Goal: Task Accomplishment & Management: Manage account settings

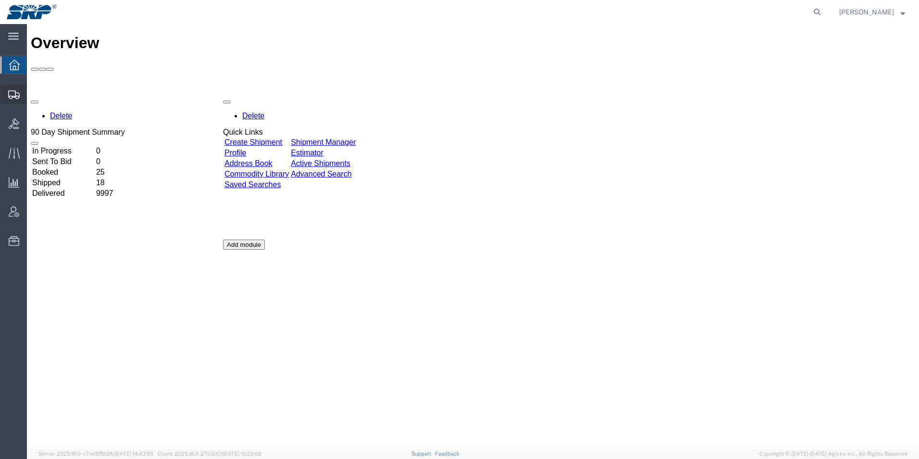
click at [17, 95] on icon at bounding box center [14, 94] width 12 height 9
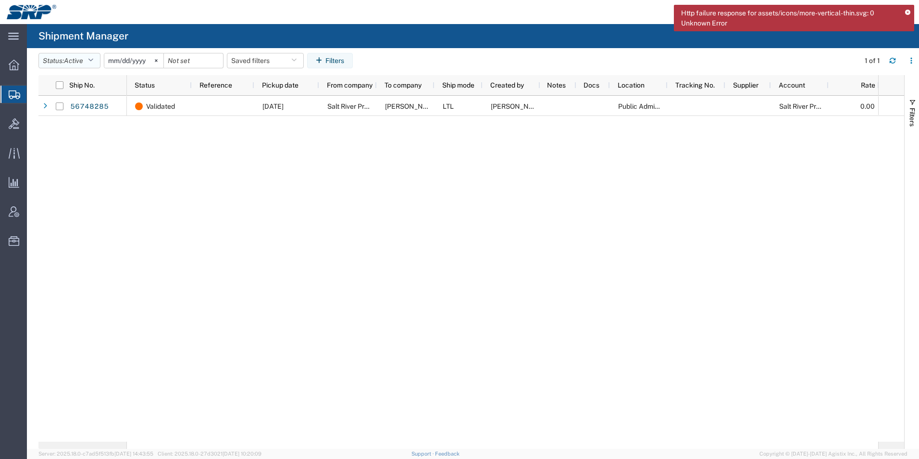
click at [51, 61] on button "Status: Active" at bounding box center [69, 60] width 62 height 15
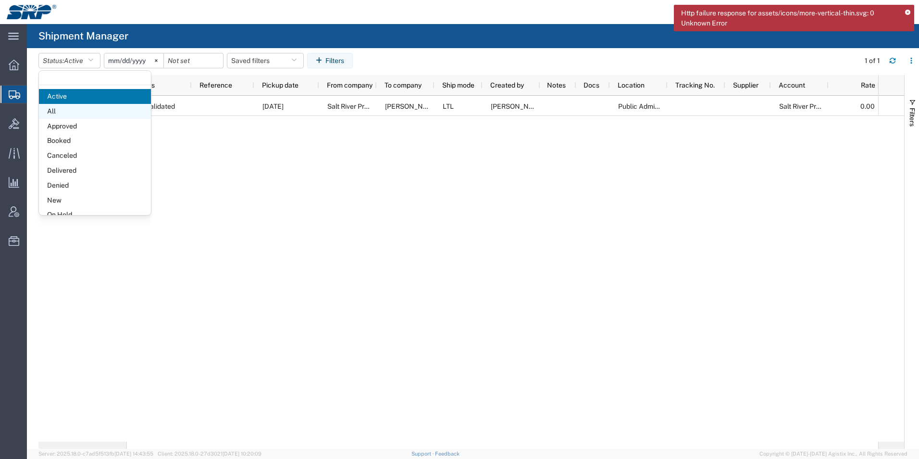
click at [57, 109] on span "All" at bounding box center [95, 111] width 112 height 15
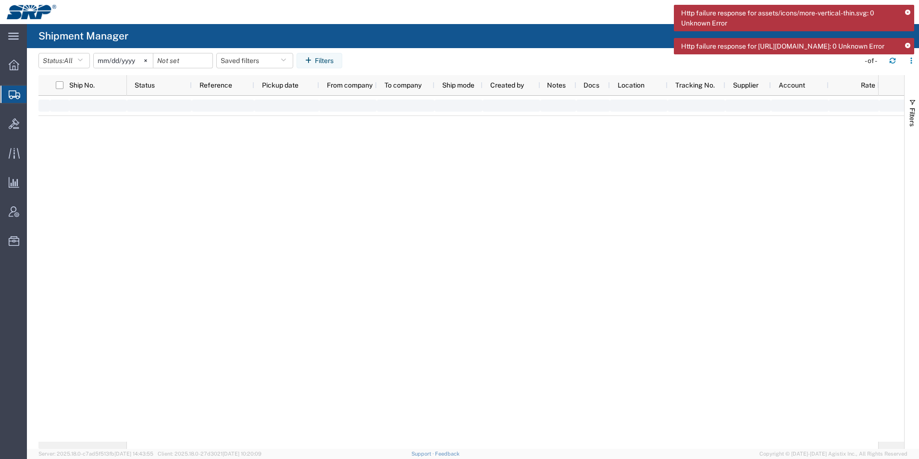
click at [909, 47] on icon at bounding box center [908, 45] width 5 height 5
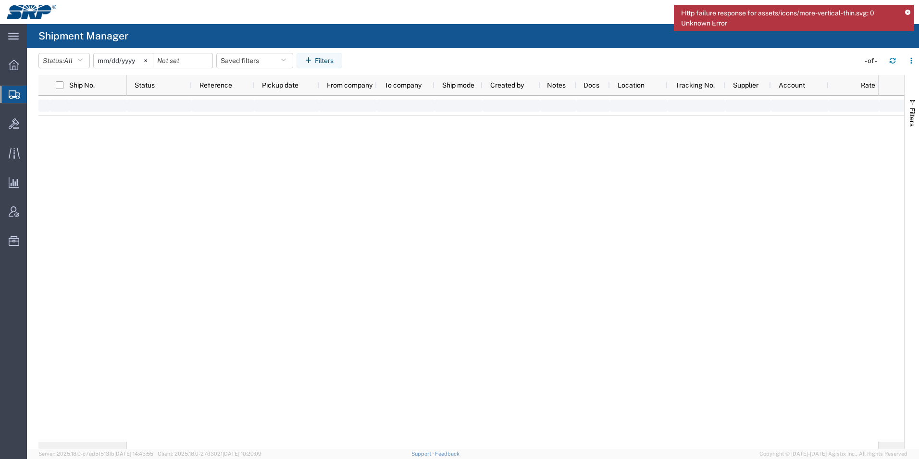
click at [910, 13] on icon at bounding box center [908, 12] width 5 height 5
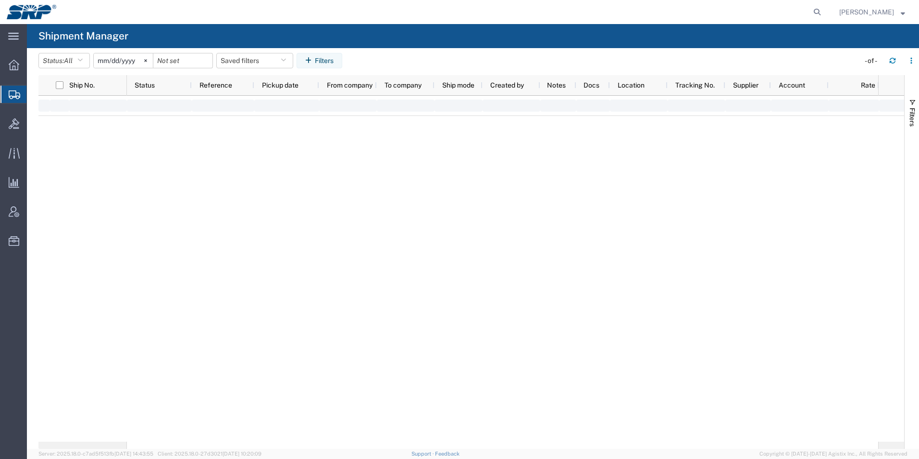
click at [0, 0] on span "Create Shipment" at bounding box center [0, 0] width 0 height 0
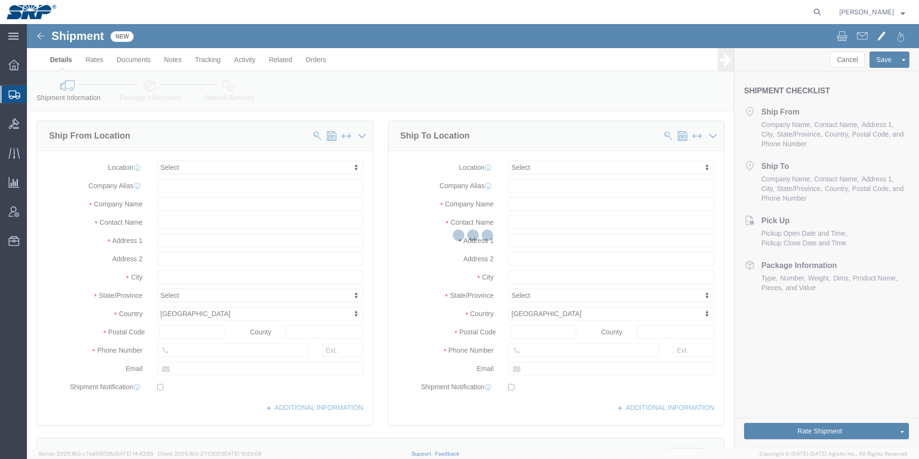
select select
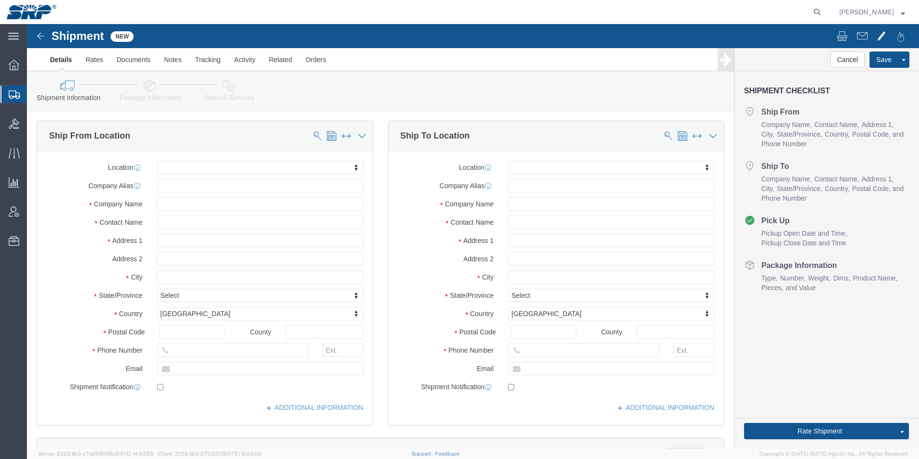
click at [9, 94] on icon at bounding box center [15, 94] width 12 height 9
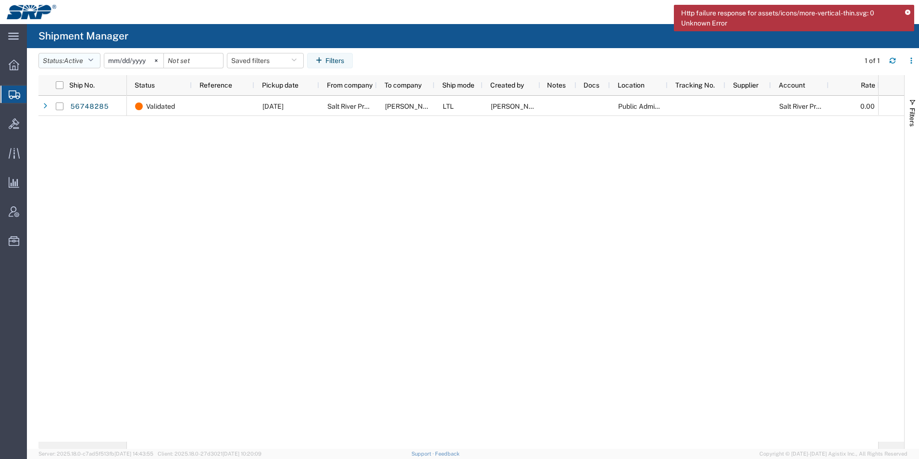
click at [81, 63] on span "Active" at bounding box center [73, 61] width 19 height 8
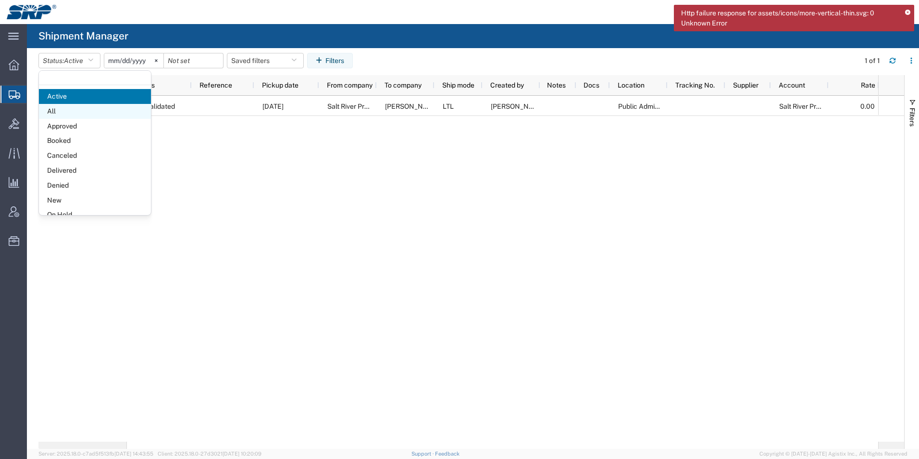
click at [63, 108] on span "All" at bounding box center [95, 111] width 112 height 15
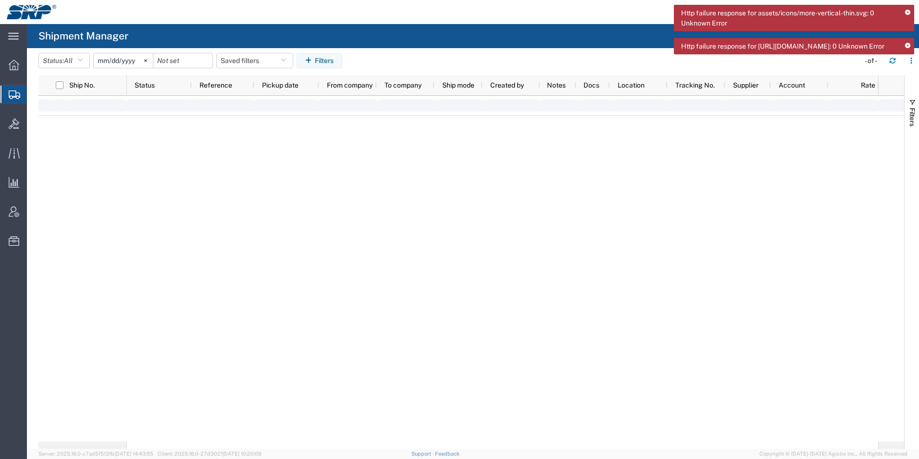
click at [907, 46] on icon at bounding box center [908, 45] width 5 height 5
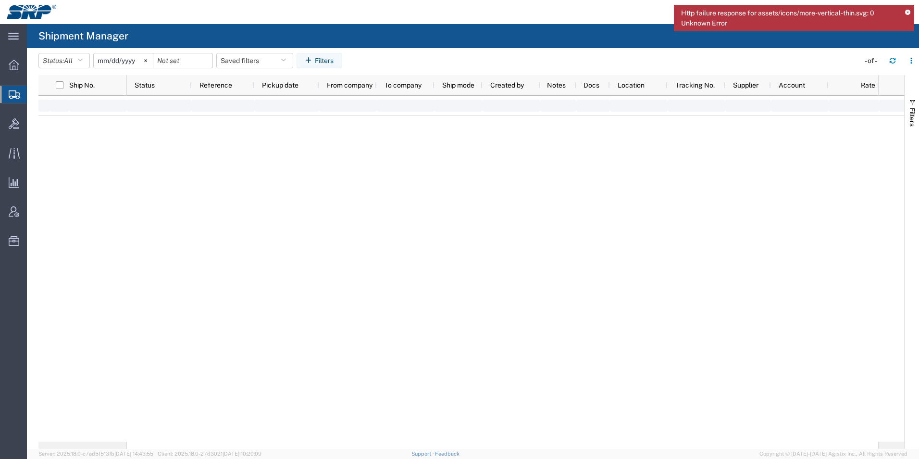
click at [910, 13] on icon at bounding box center [908, 12] width 5 height 5
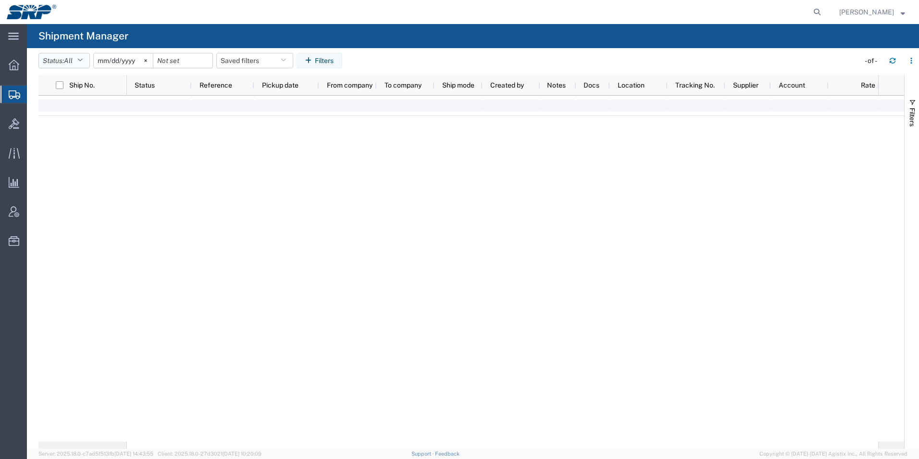
click at [72, 62] on span "All" at bounding box center [68, 61] width 9 height 8
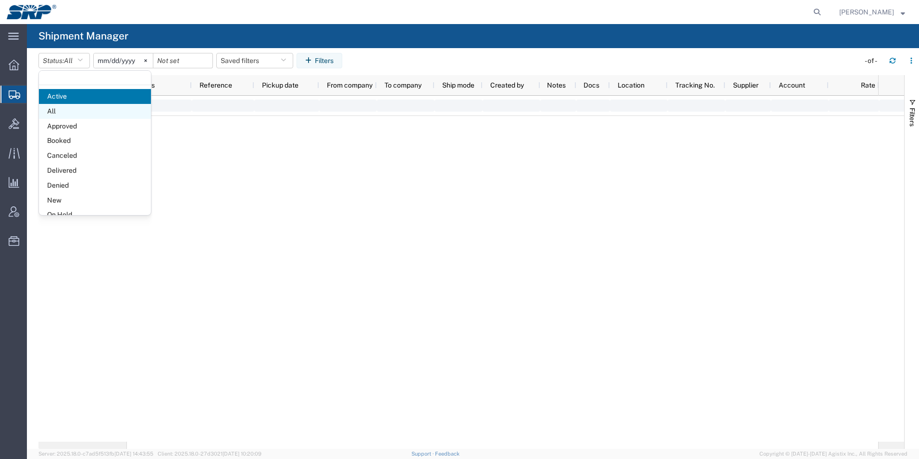
click at [57, 113] on span "All" at bounding box center [95, 111] width 112 height 15
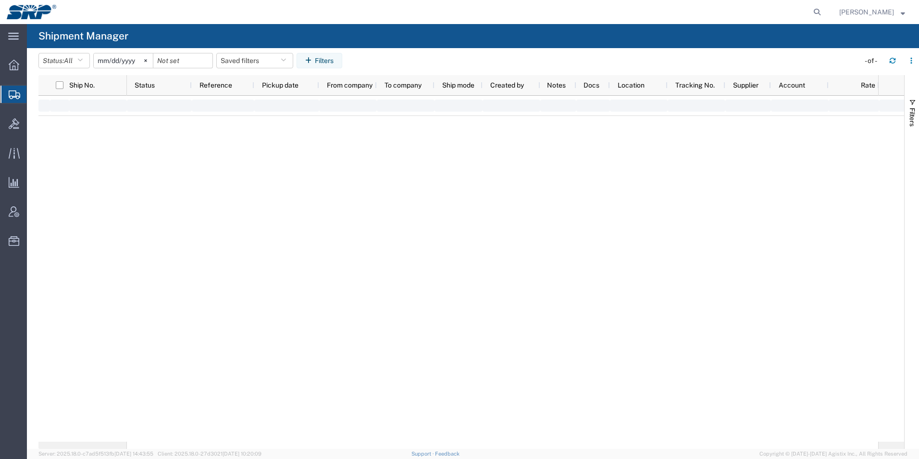
click at [0, 0] on span "Create Shipment" at bounding box center [0, 0] width 0 height 0
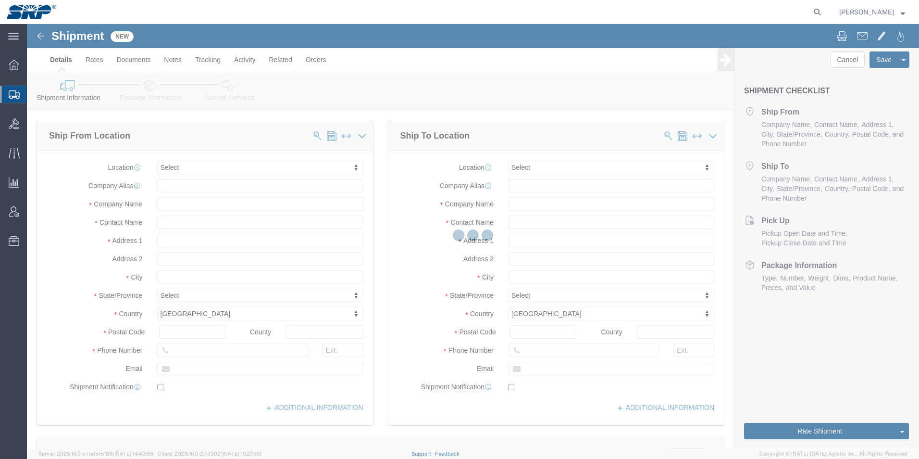
select select
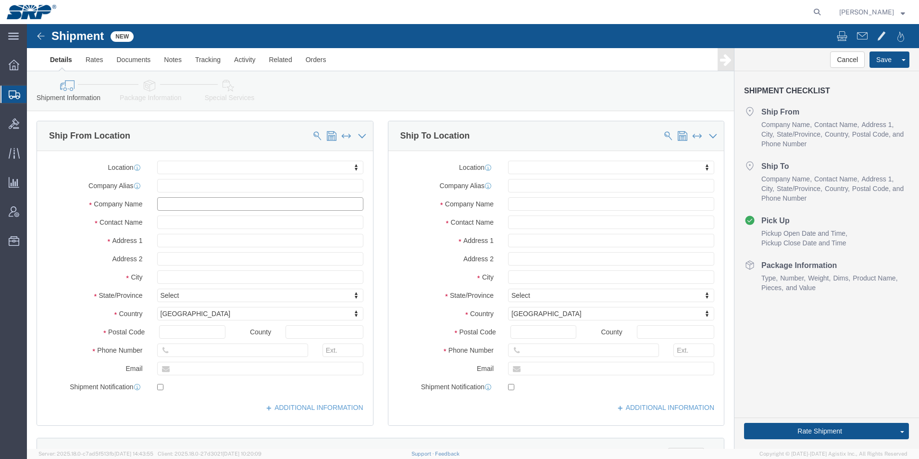
click input "text"
paste input "Wolf Pumps"
type input "Wolf Pumps"
click input "text"
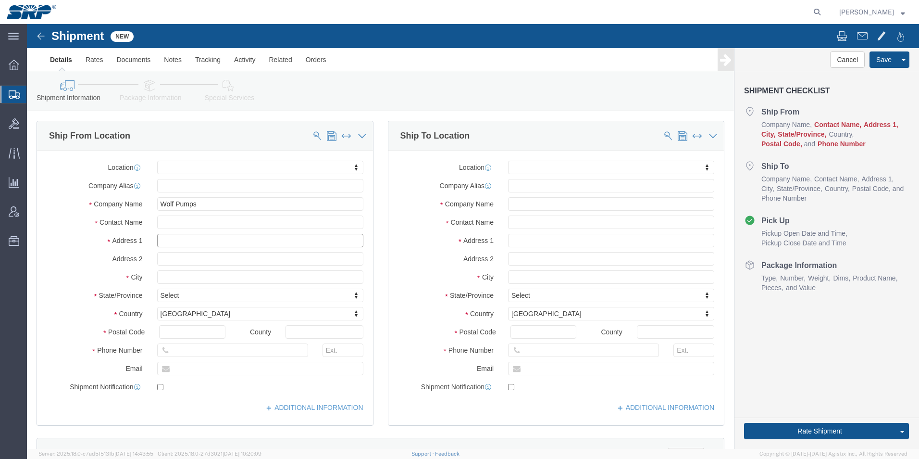
paste input "[STREET_ADDRESS]"
type input "[STREET_ADDRESS]"
click input "text"
type input "[PERSON_NAME]"
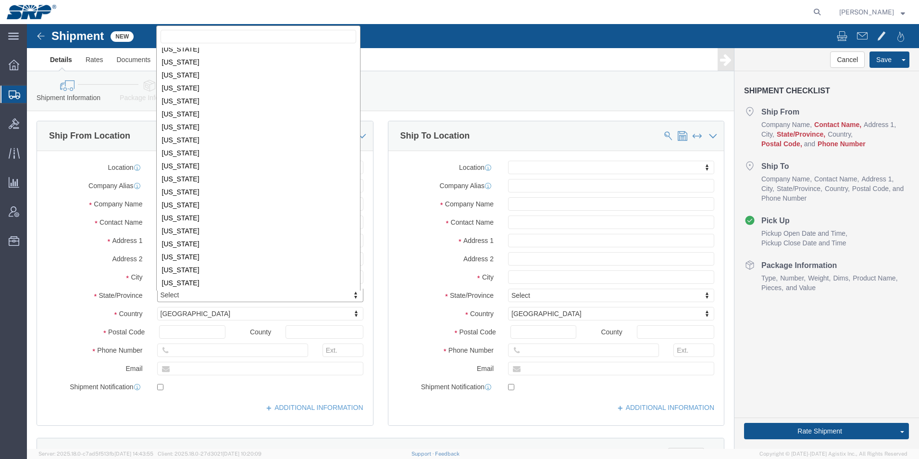
scroll to position [434, 0]
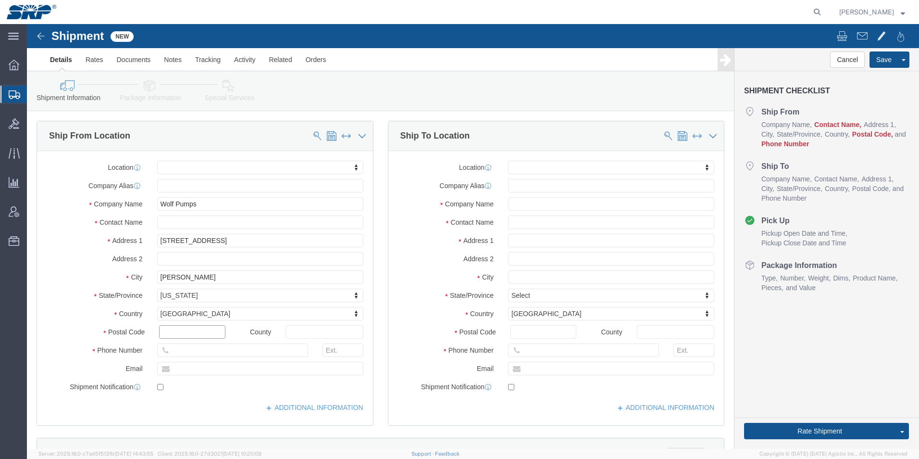
click input "text"
type input "79311"
click input "text"
paste input "[PHONE_NUMBER]"
type input "[PHONE_NUMBER]"
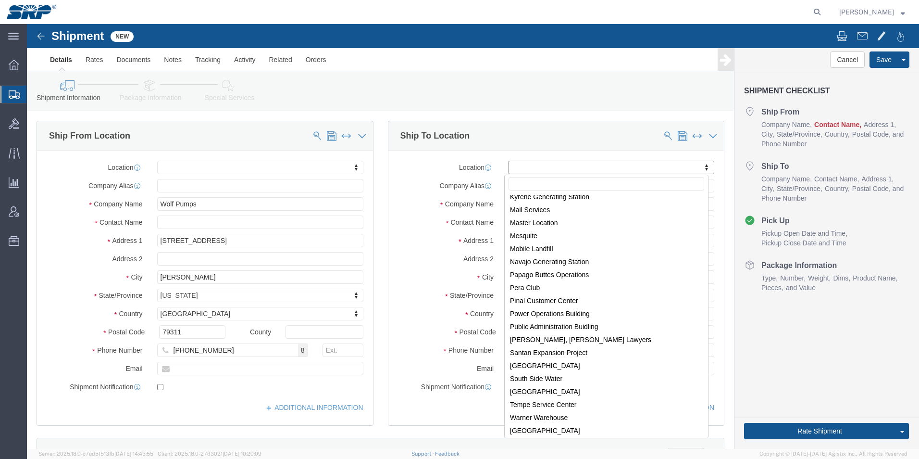
scroll to position [201, 0]
select select "58893"
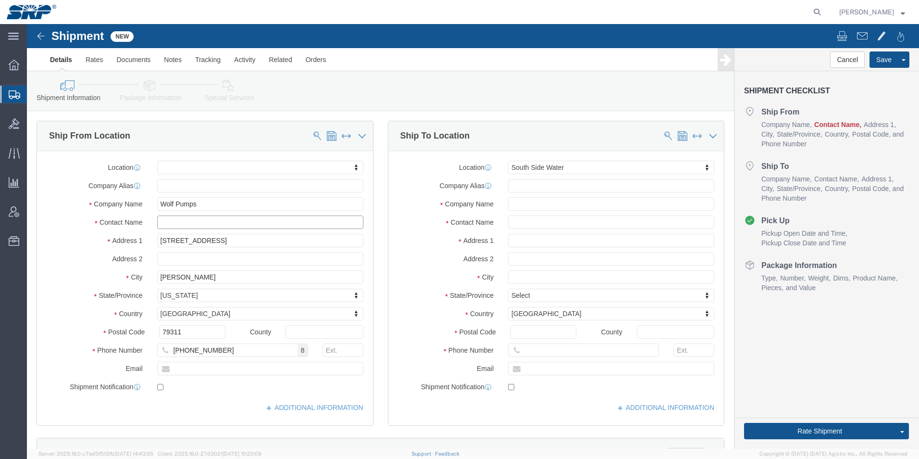
click input "text"
paste input "[PERSON_NAME]"
type input "[PERSON_NAME]"
click input "text"
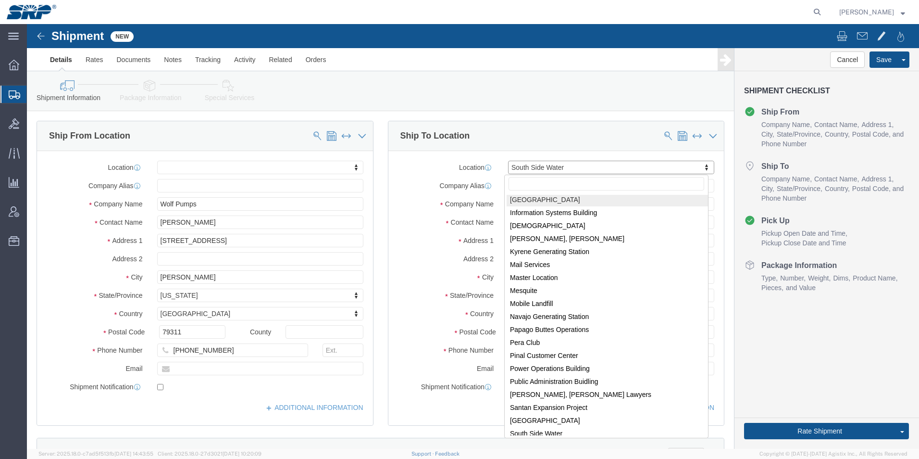
scroll to position [143, 0]
select select "54814"
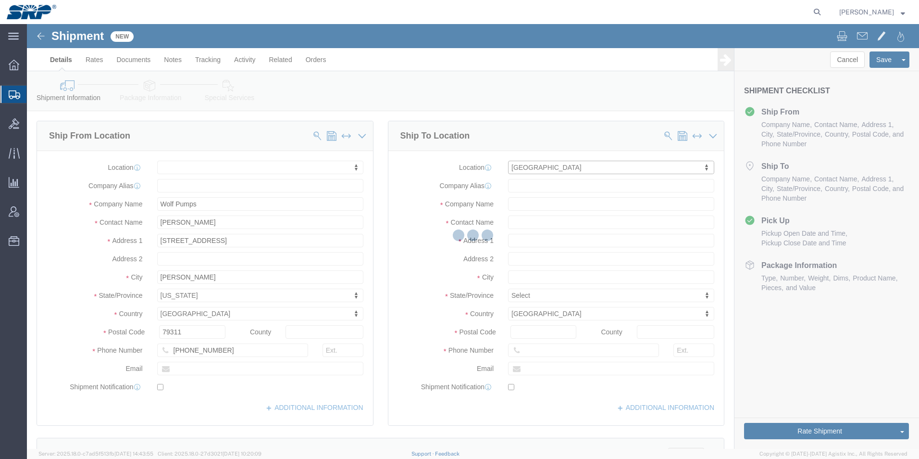
select select "AZ"
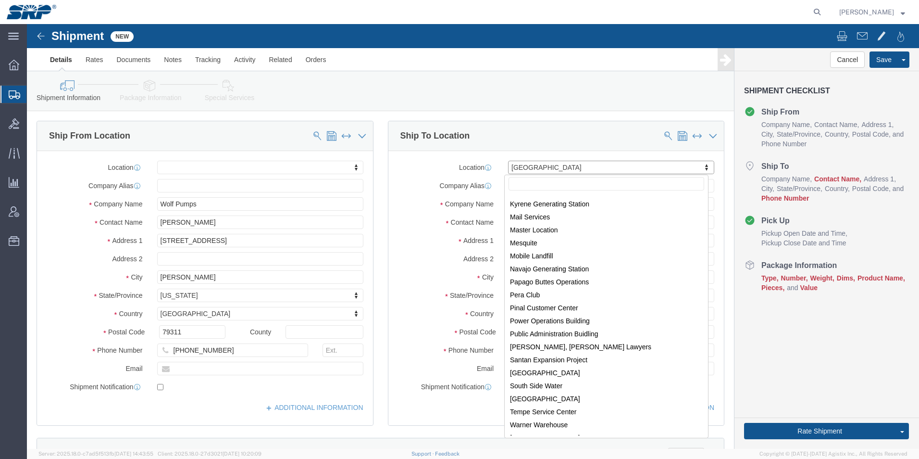
scroll to position [192, 0]
select select "58893"
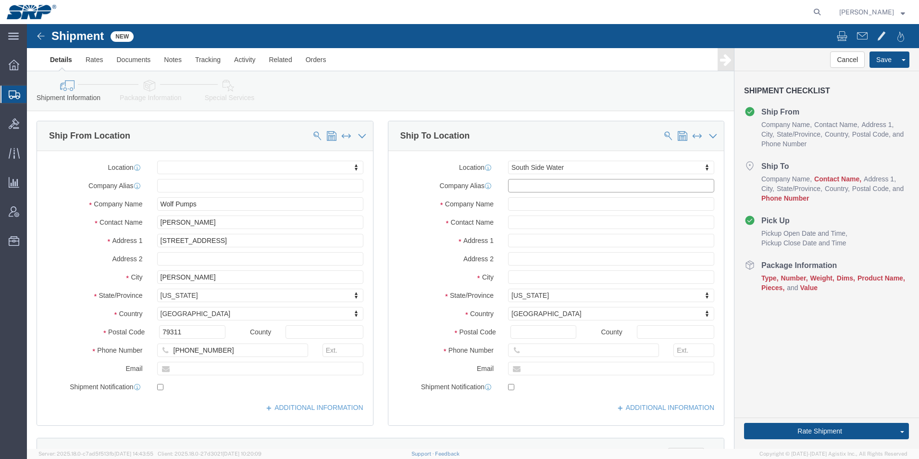
click input "text"
drag, startPoint x: 507, startPoint y: 163, endPoint x: 382, endPoint y: 151, distance: 126.1
click div "Location South Side Water My Profile Location 16th Street Facility 27th St Faci…"
type input "GRS"
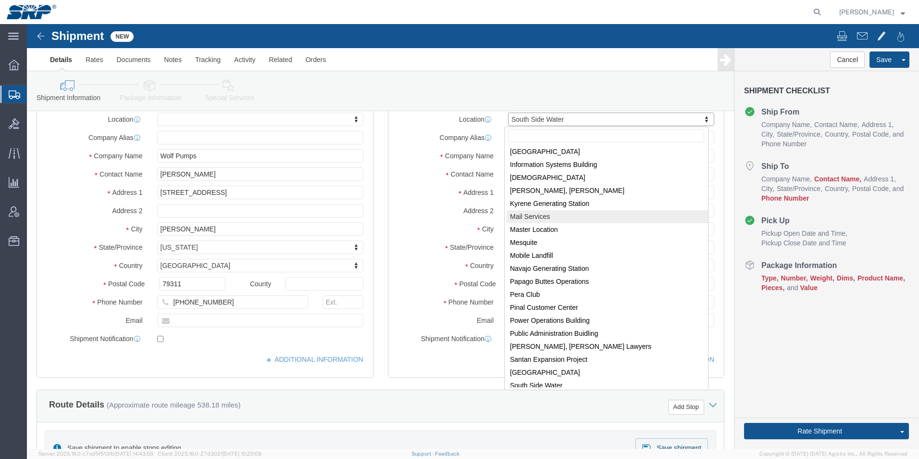
scroll to position [201, 0]
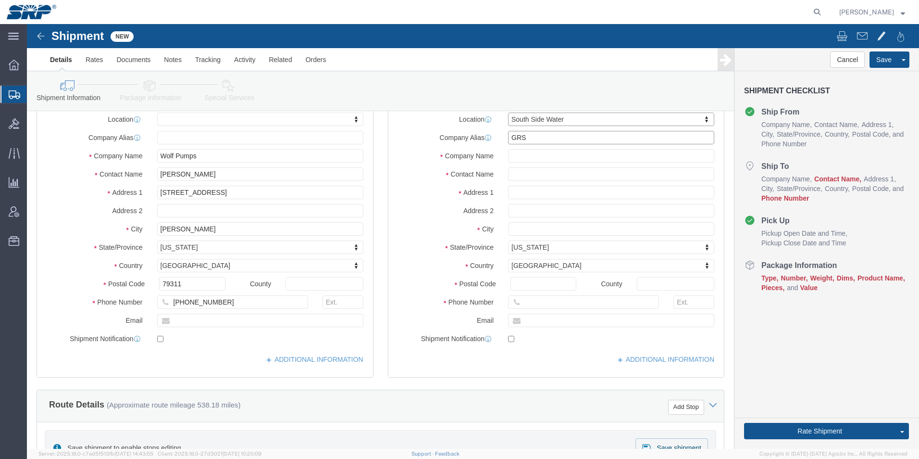
click input "GRS"
drag, startPoint x: 505, startPoint y: 112, endPoint x: 423, endPoint y: 108, distance: 82.3
click div "Company Alias GRS"
drag, startPoint x: 555, startPoint y: 164, endPoint x: 353, endPoint y: 165, distance: 202.0
click div "Ship To Location Location South Side Water My Profile Location 16th Street Faci…"
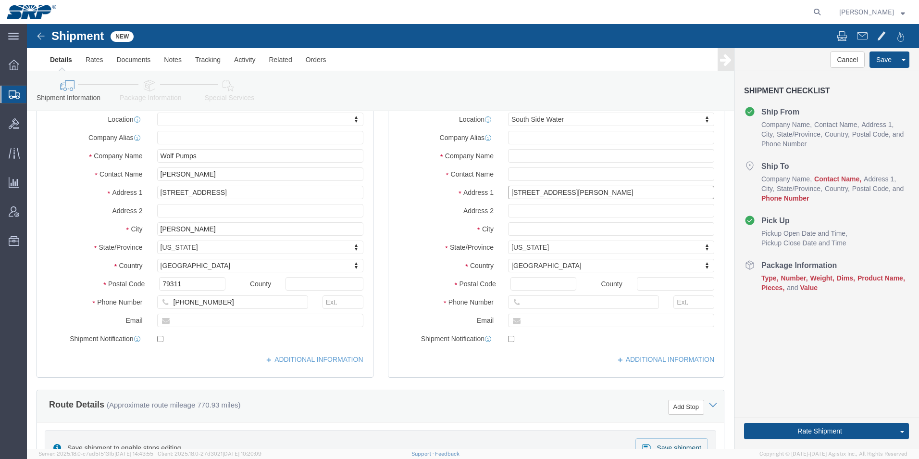
type input "[STREET_ADDRESS][PERSON_NAME]"
select select
drag, startPoint x: 516, startPoint y: 209, endPoint x: 341, endPoint y: 205, distance: 174.1
click div "Ship From Location Location My Profile Location 16th Street Facility 27th St Fa…"
type input "Mesa"
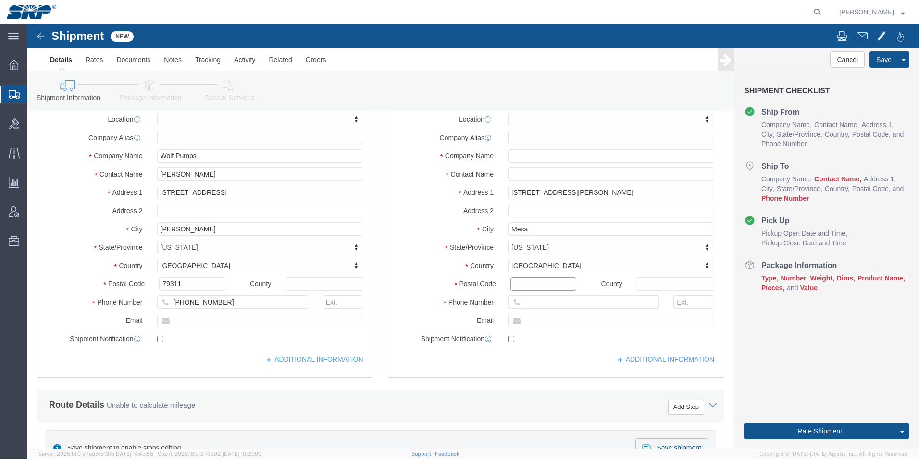
drag, startPoint x: 514, startPoint y: 260, endPoint x: 382, endPoint y: 259, distance: 132.2
click div "Postal Code"
type input "85210"
click input "text"
paste input "[PHONE_NUMBER]"
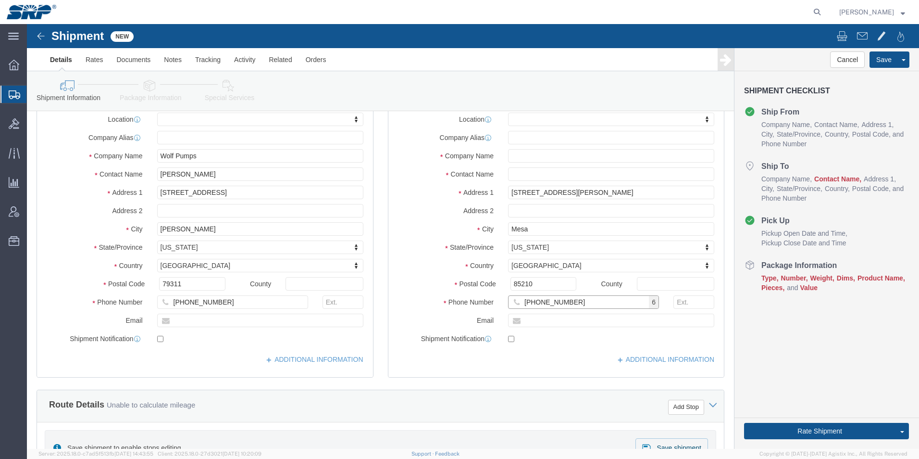
type input "[PHONE_NUMBER]"
click input "text"
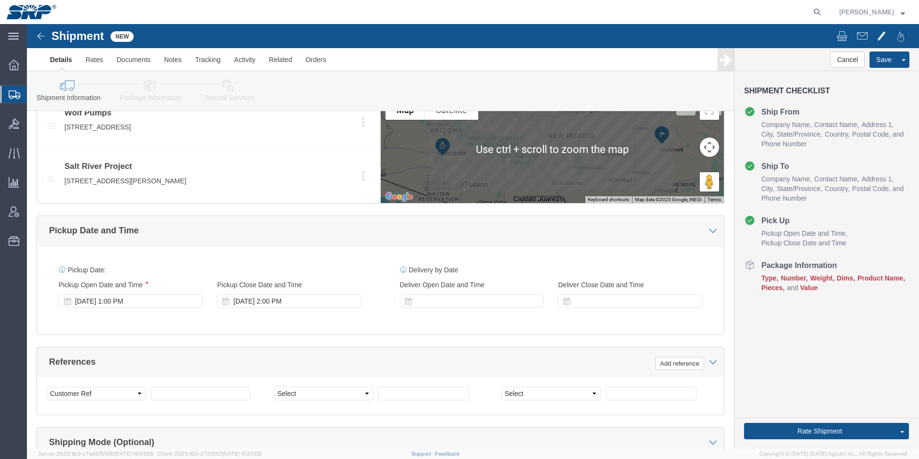
scroll to position [433, 0]
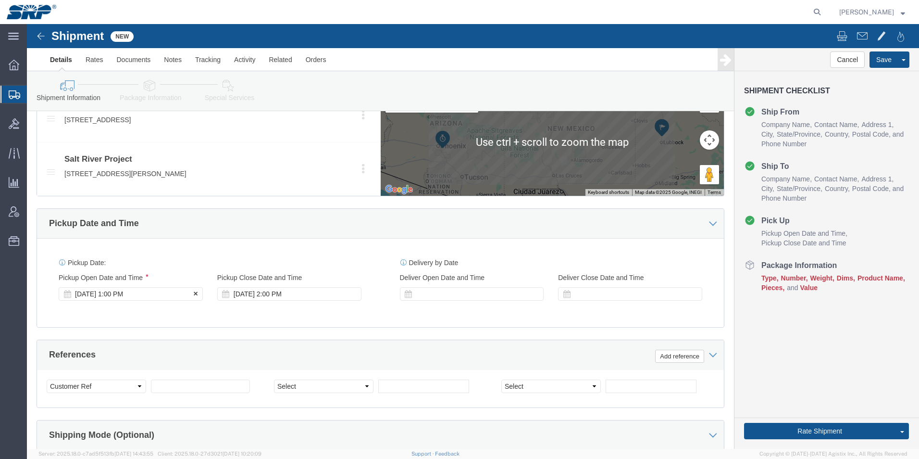
type input "[PERSON_NAME]"
click div "Sep 08 2025 1:00 PM"
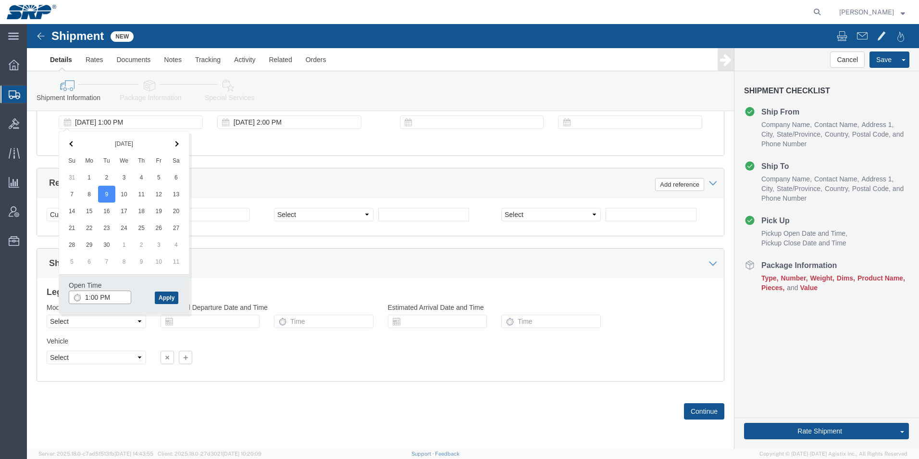
click input "1:00 PM"
type input "8:00 AM"
click div "Shipping Mode (Optional)"
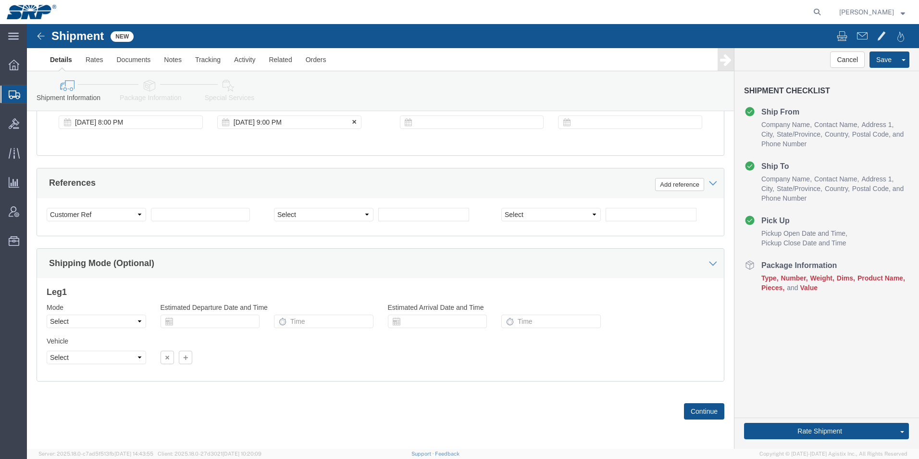
click div "Sep 09 2025 9:00 PM"
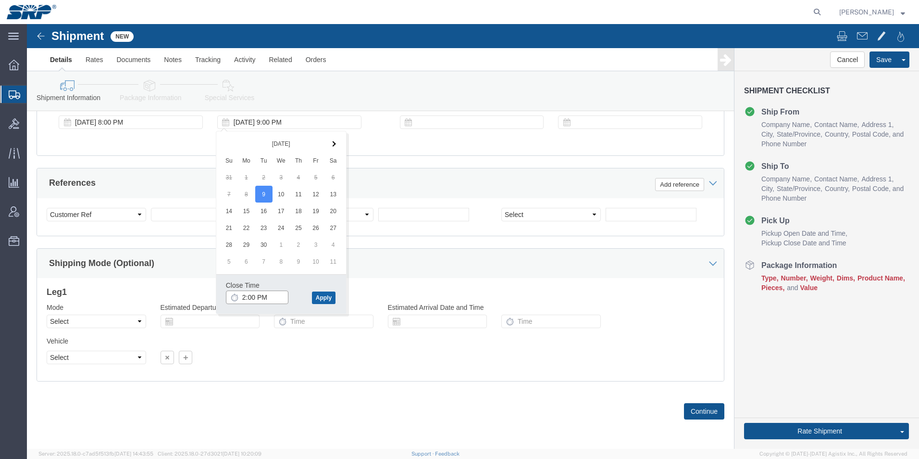
type input "2:00 PM"
click button "Apply"
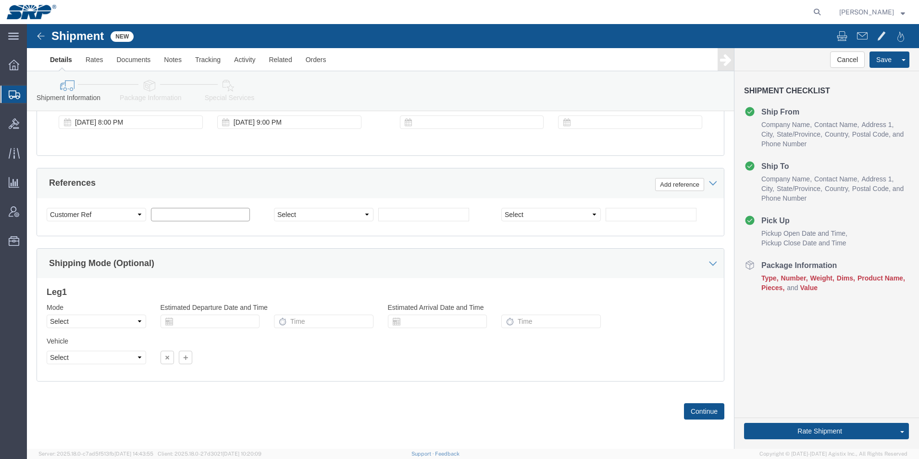
click input "text"
type input "4500345191"
click button "Continue"
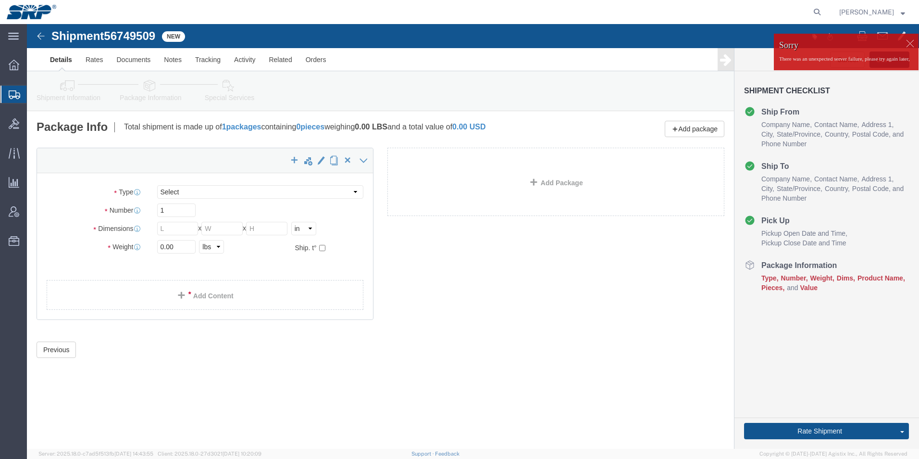
click div "Shipment Information Package Information Special Services Loading Routing"
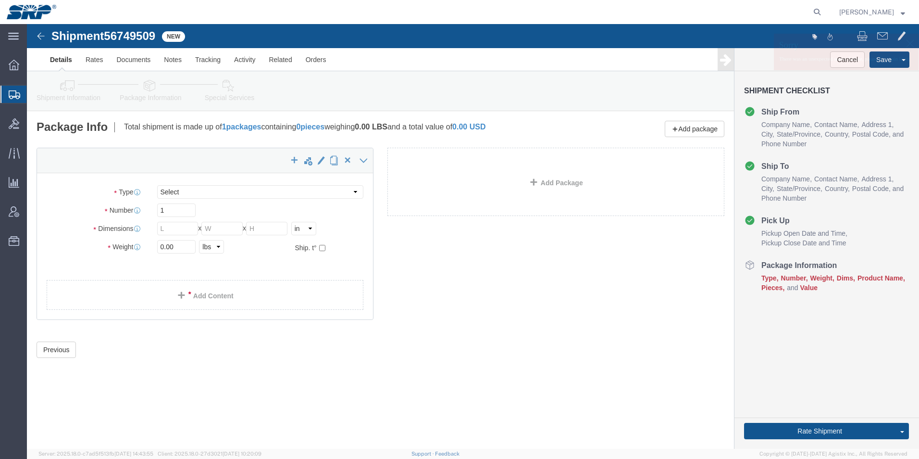
click link "Shipment Information"
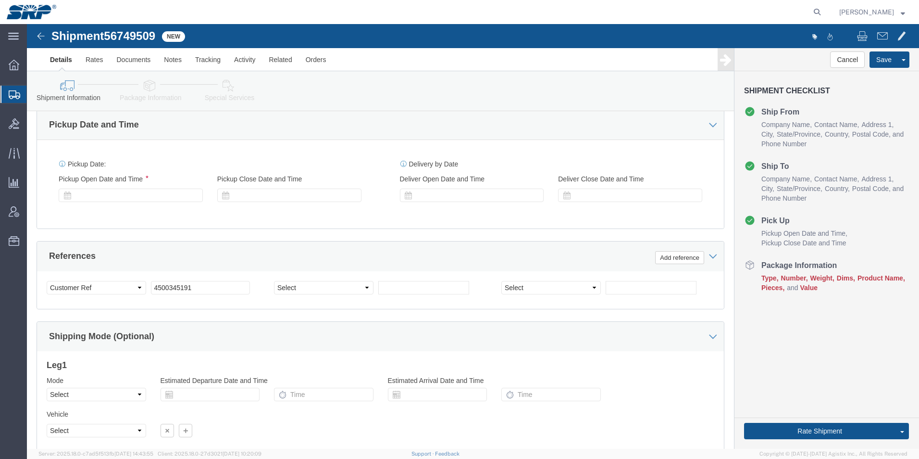
scroll to position [481, 0]
click div
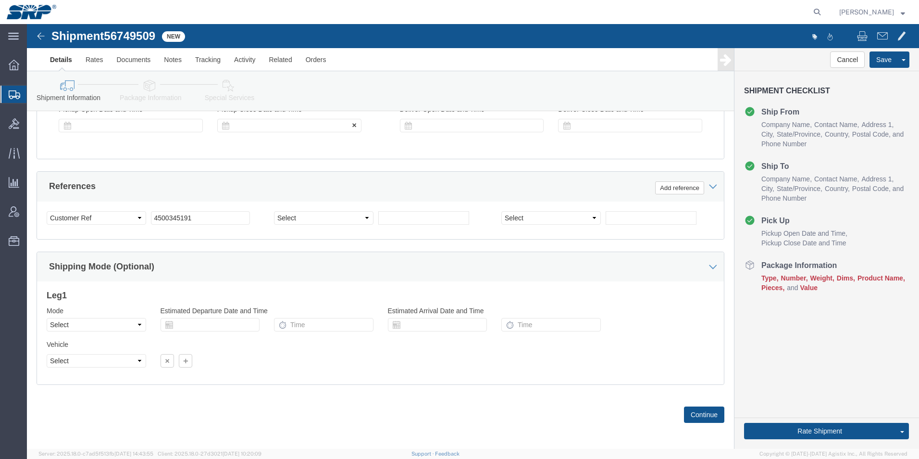
scroll to position [553, 0]
click div
click button "Continue"
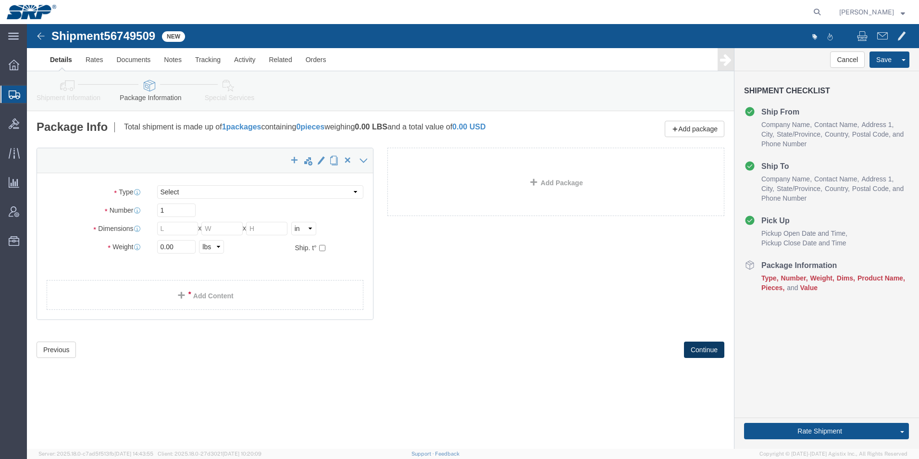
scroll to position [0, 0]
click select "Select Loose Agricultrural Product Bale(s) BC42 BC42 Frozen BC230 Ambient BC230…"
select select "YORP"
click select "Select Loose Agricultrural Product Bale(s) BC42 BC42 Frozen BC230 Ambient BC230…"
click input "text"
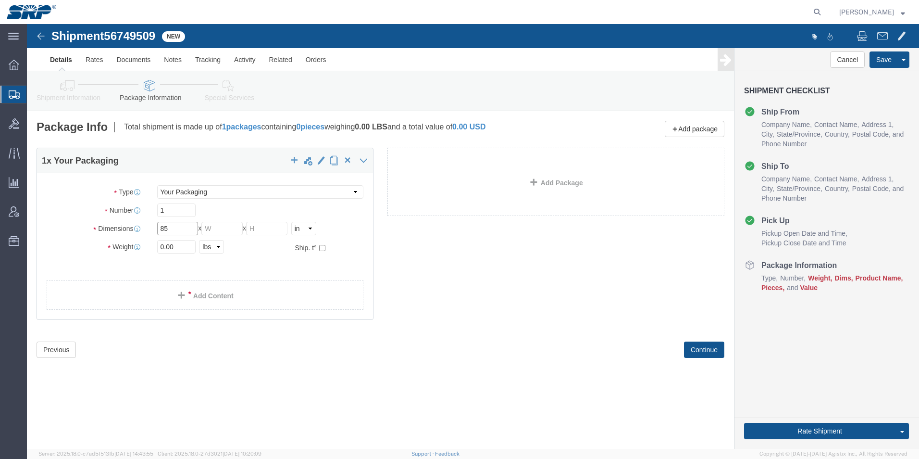
type input "85"
type input "17"
type input "19"
drag, startPoint x: 157, startPoint y: 226, endPoint x: 45, endPoint y: 221, distance: 112.6
click div "Weight 0.00 Select kgs lbs Ship. t°"
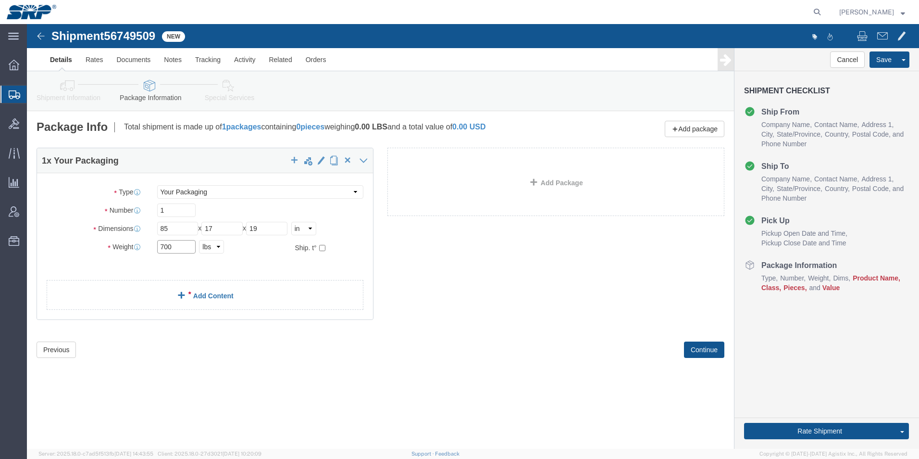
type input "700"
click link "Add Content"
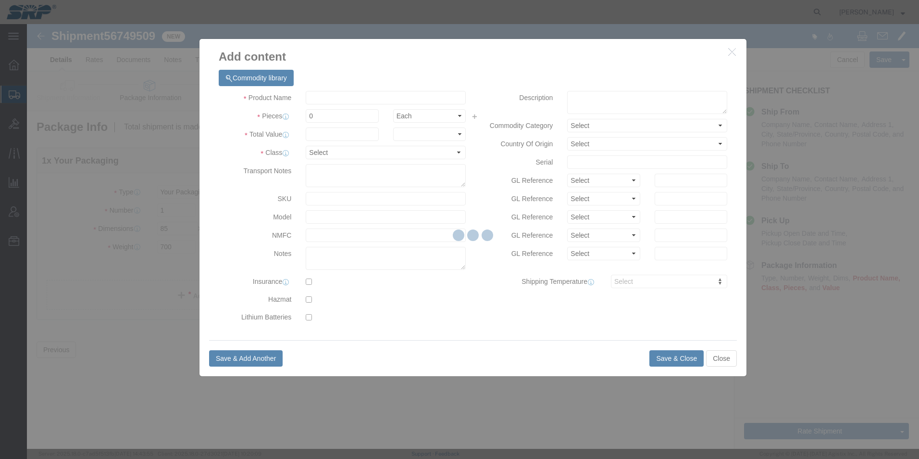
click at [333, 101] on div at bounding box center [473, 236] width 893 height 425
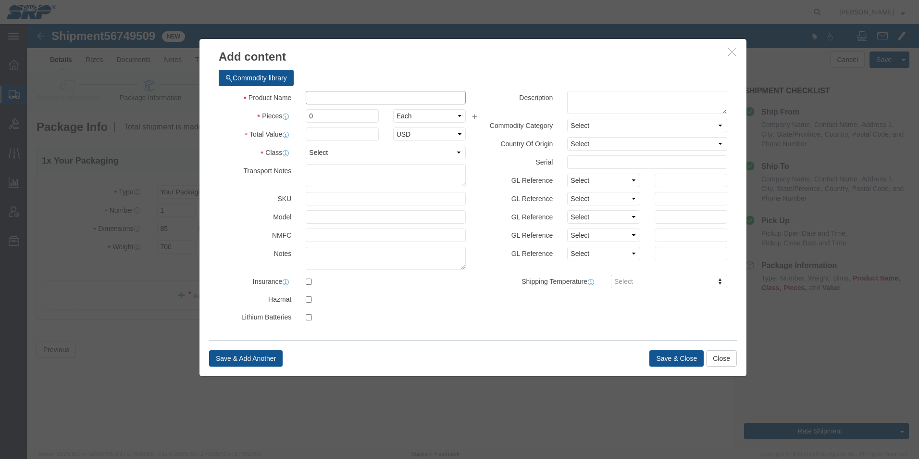
click input "text"
type input "Pump"
drag, startPoint x: 296, startPoint y: 92, endPoint x: 176, endPoint y: 77, distance: 121.1
click div "Commodity library Product Name Pump Pieces 0 Select Bag Barrels 100Board Feet B…"
type input "1"
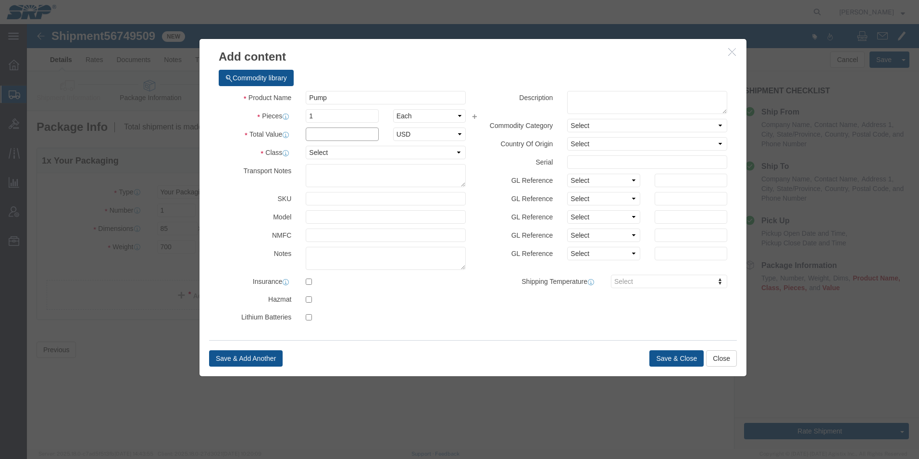
click input "text"
type input "10000"
click select "Select 50 55 60 65 70 85 92.5 100 125 175 250 300 400"
select select "70"
click select "Select 50 55 60 65 70 85 92.5 100 125 175 250 300 400"
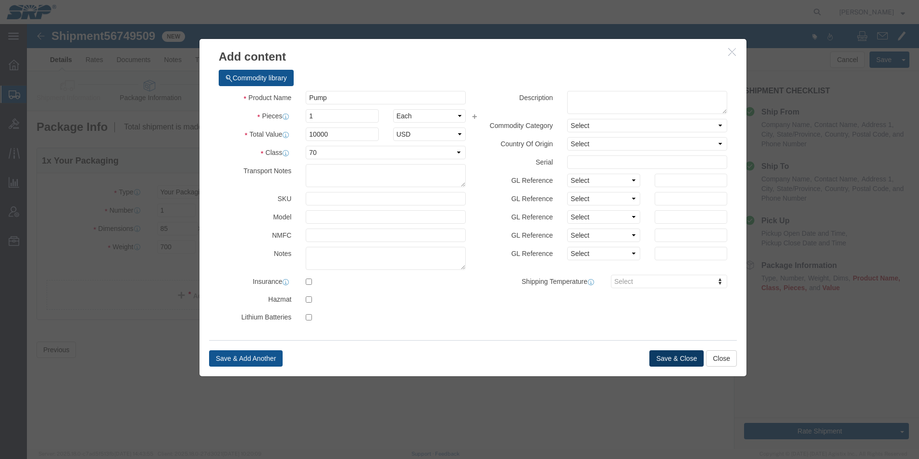
click button "Save & Close"
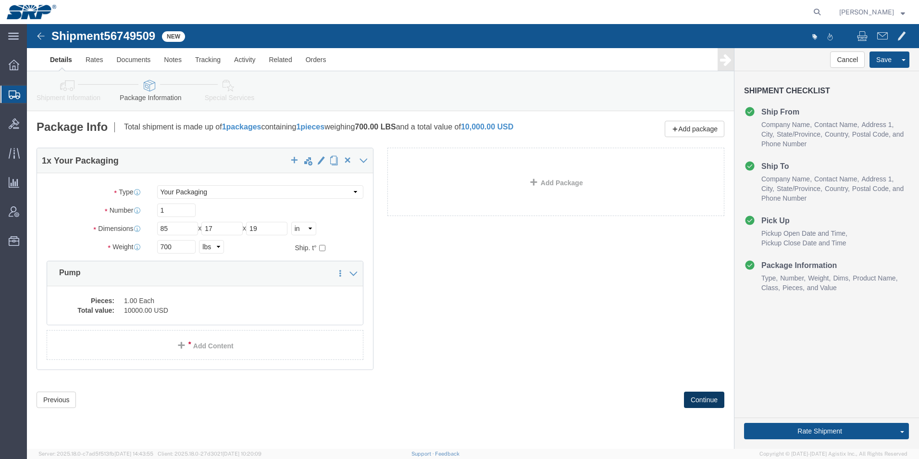
click button "Continue"
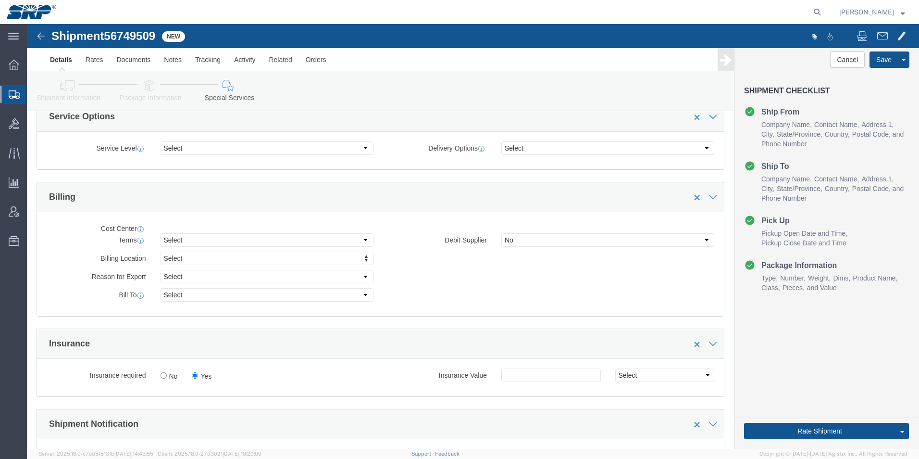
scroll to position [385, 0]
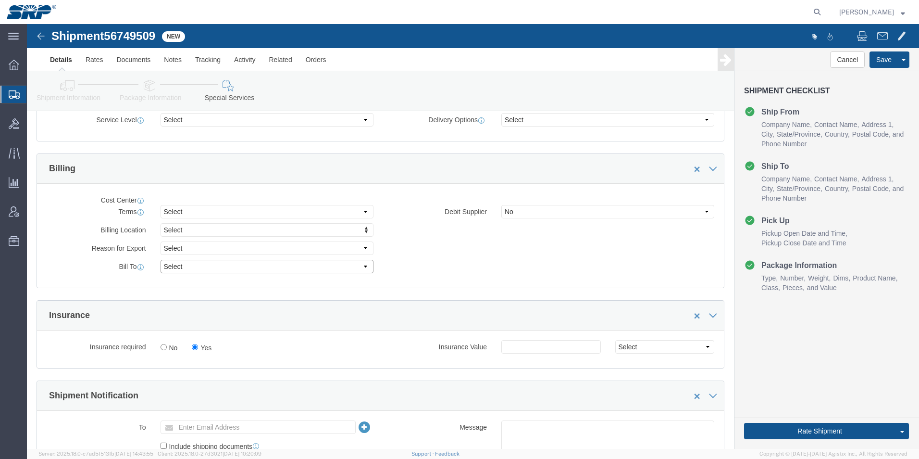
click select "Select Recipient Account Sender/Shipper Third Party Account"
select select "RCPN"
click select "Select Recipient Account Sender/Shipper Third Party Account"
type input "Salt River Project"
type input "[STREET_ADDRESS][PERSON_NAME]"
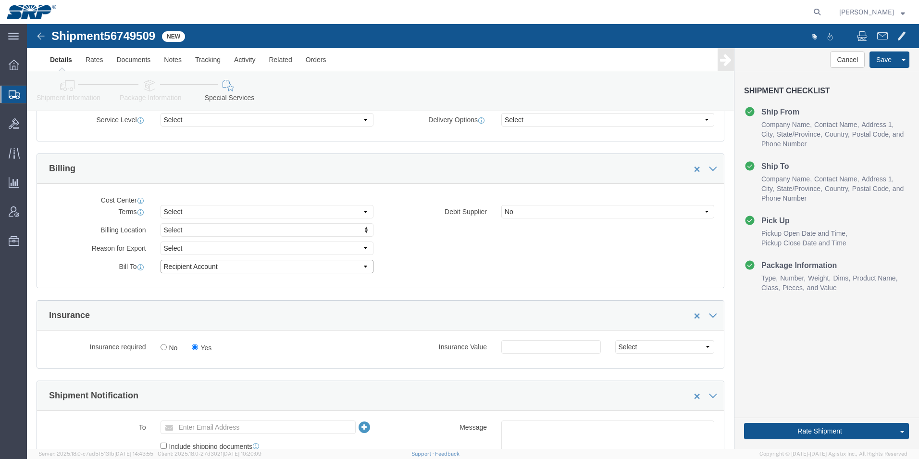
select select "US"
select select "AZ"
type input "[PHONE_NUMBER]"
type input "[PERSON_NAME]"
type input "Mesa"
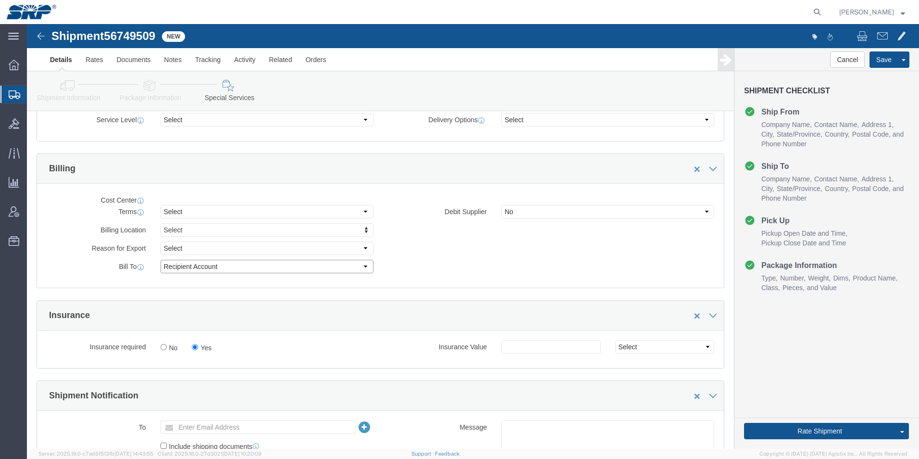
type input "85210"
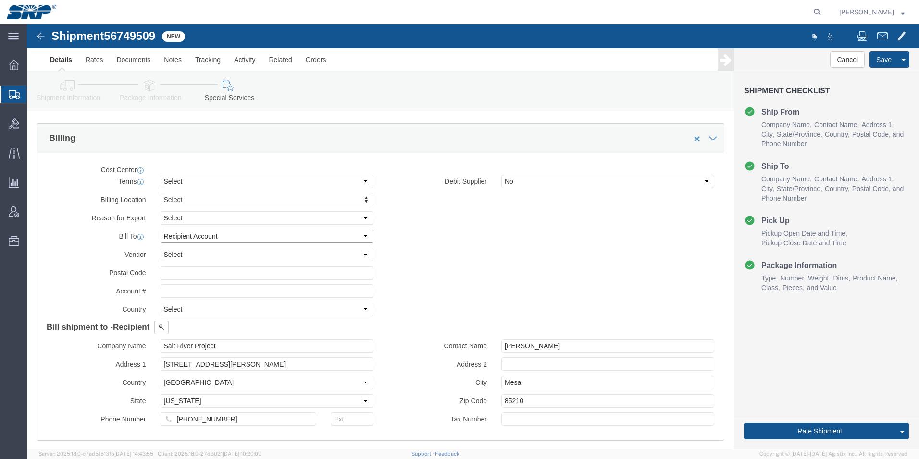
scroll to position [577, 0]
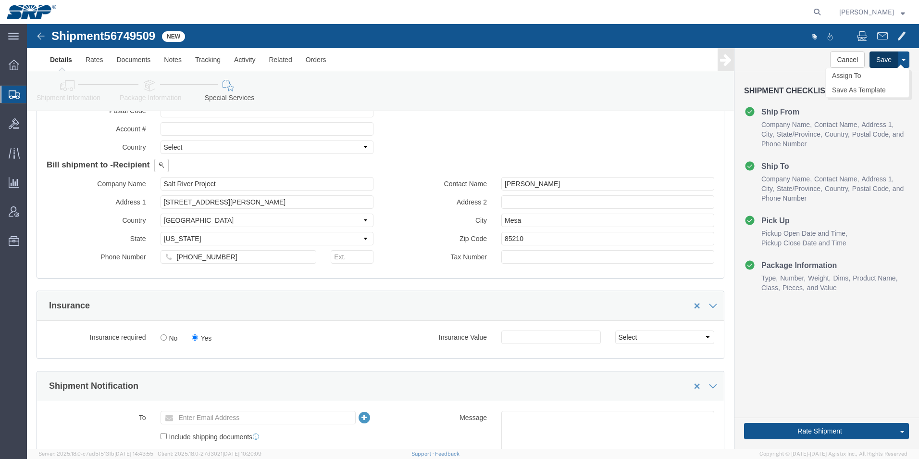
click button "Save"
click at [25, 94] on div at bounding box center [13, 94] width 27 height 17
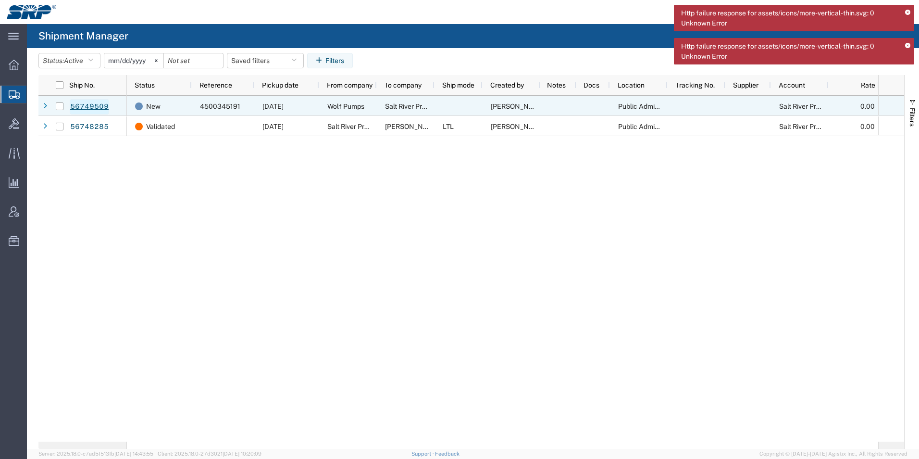
click at [88, 103] on link "56749509" at bounding box center [89, 106] width 39 height 15
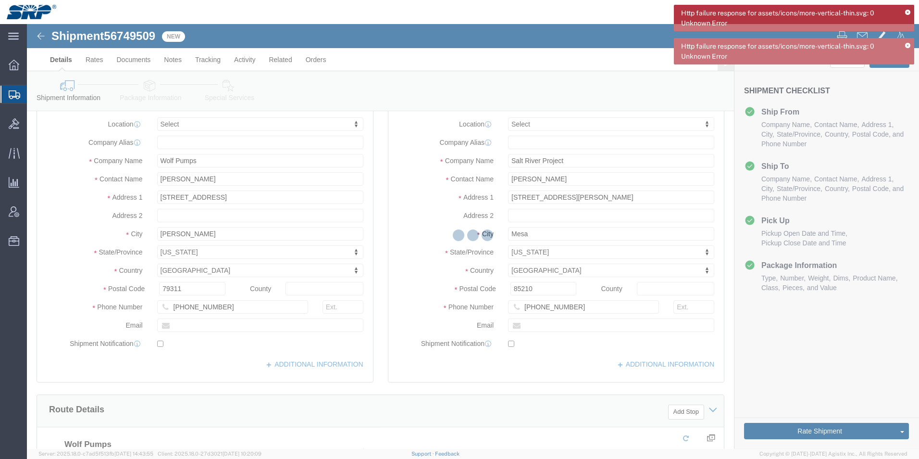
scroll to position [231, 0]
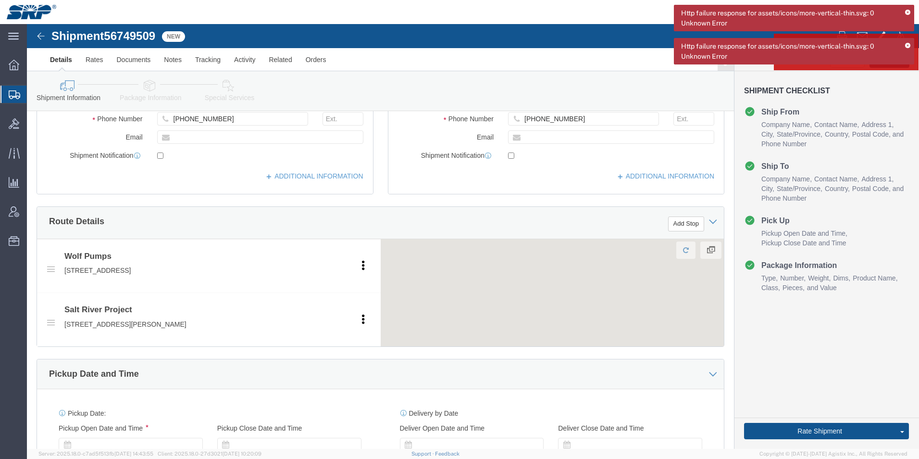
select select
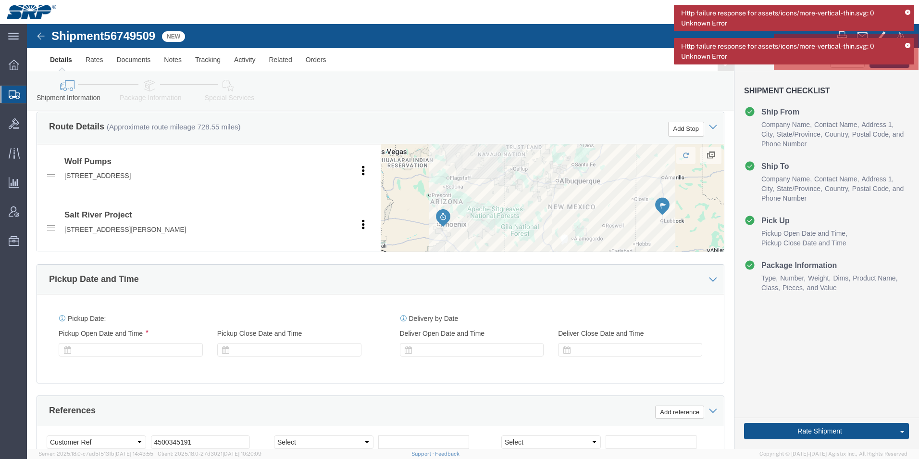
scroll to position [327, 0]
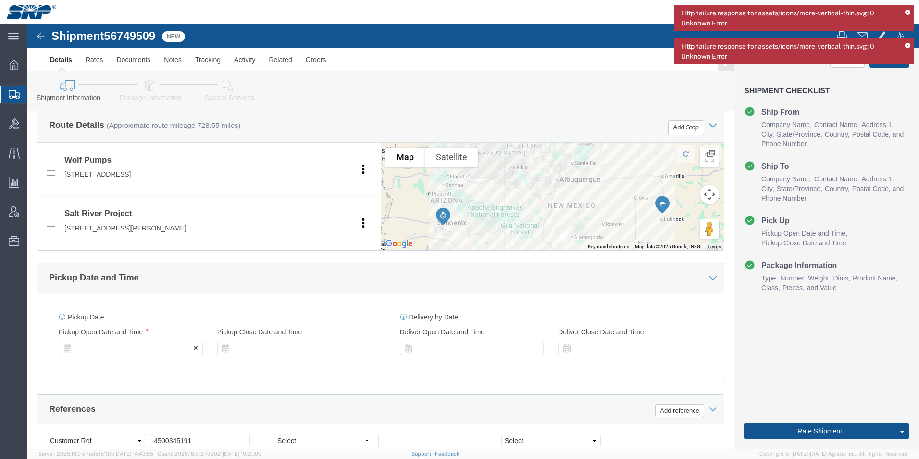
click div
click icon
click div
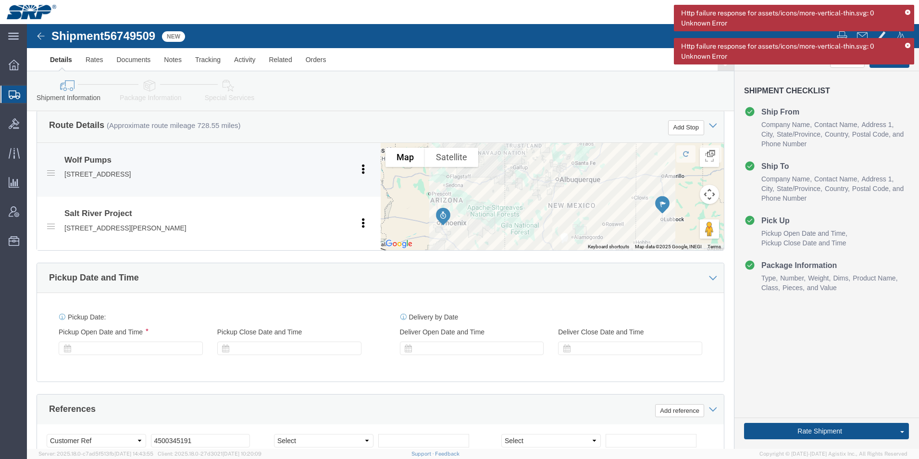
drag, startPoint x: 81, startPoint y: 327, endPoint x: 52, endPoint y: 141, distance: 187.4
click div
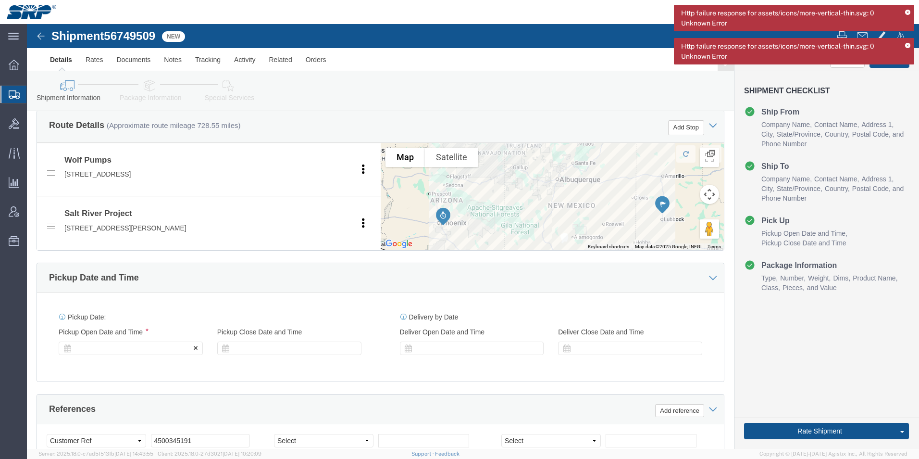
click div
click icon
click div
click at [907, 11] on icon at bounding box center [908, 12] width 5 height 5
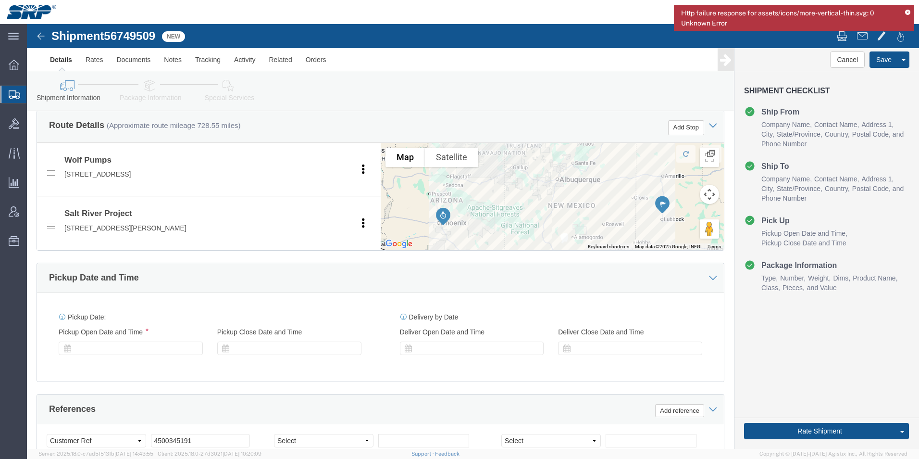
click at [906, 13] on icon at bounding box center [908, 12] width 5 height 5
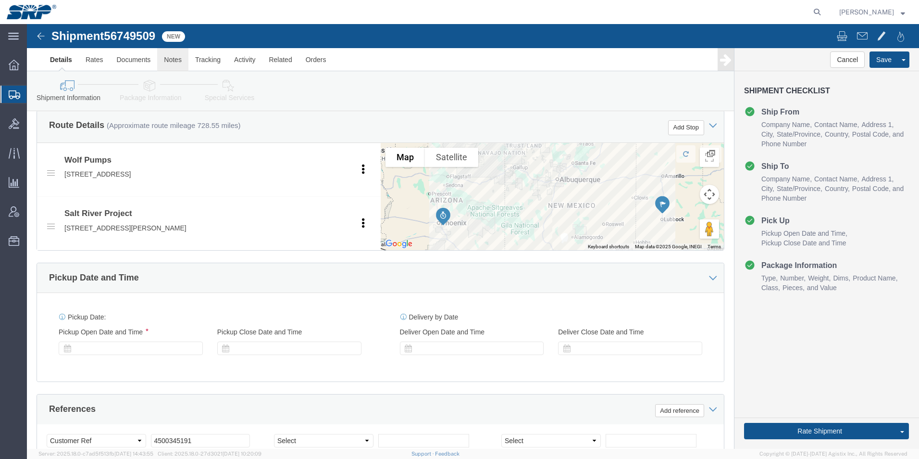
click link "Notes"
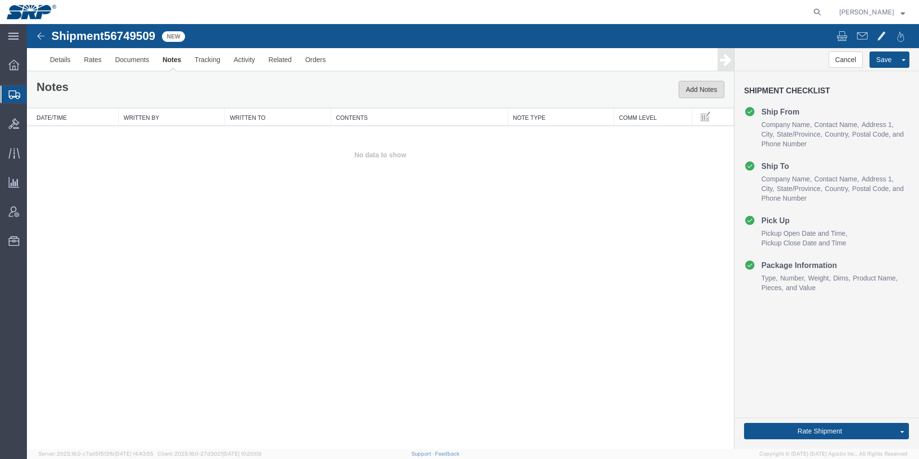
click at [706, 88] on button "Add Notes" at bounding box center [702, 89] width 46 height 17
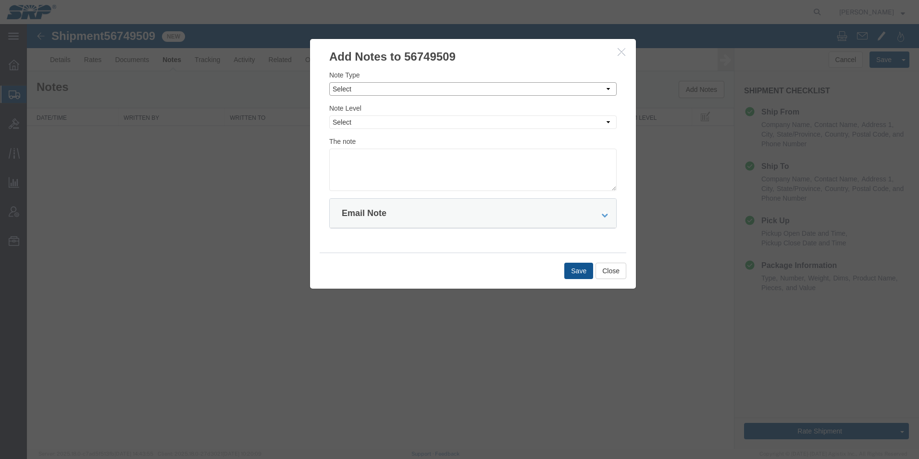
click at [376, 91] on select "Select Approval Bid Notes Carrier Change Notes Claim Notes Content Hazmat Notes…" at bounding box center [473, 88] width 288 height 13
select select "DELIVERY_LOCATION_NOTES"
click at [329, 82] on select "Select Approval Bid Notes Carrier Change Notes Claim Notes Content Hazmat Notes…" at bounding box center [473, 88] width 288 height 13
click at [358, 126] on select "Select Private to Account Private to Vendor Public" at bounding box center [473, 121] width 288 height 13
select select "PUBLIC"
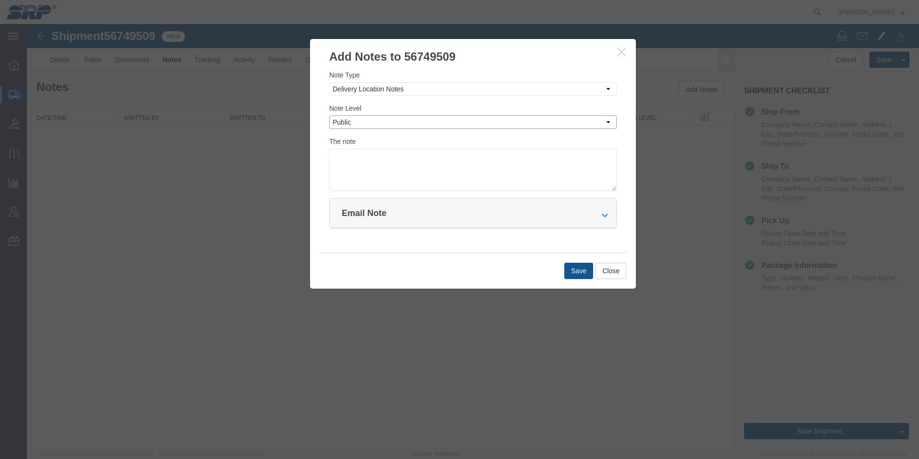
click at [329, 115] on select "Select Private to Account Private to Vendor Public" at bounding box center [473, 121] width 288 height 13
click at [360, 162] on textarea at bounding box center [473, 170] width 288 height 42
type textarea "Receiving Open [DATE] - [DATE] 8AM to 2PM. Closed [DATE], [DATE] and [DATE]."
click at [580, 277] on button "Save" at bounding box center [579, 271] width 29 height 16
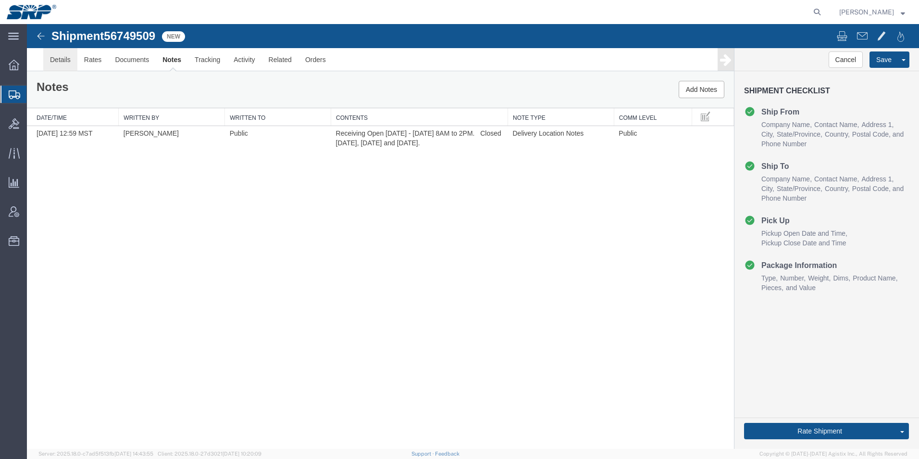
click at [68, 67] on link "Details" at bounding box center [60, 59] width 34 height 23
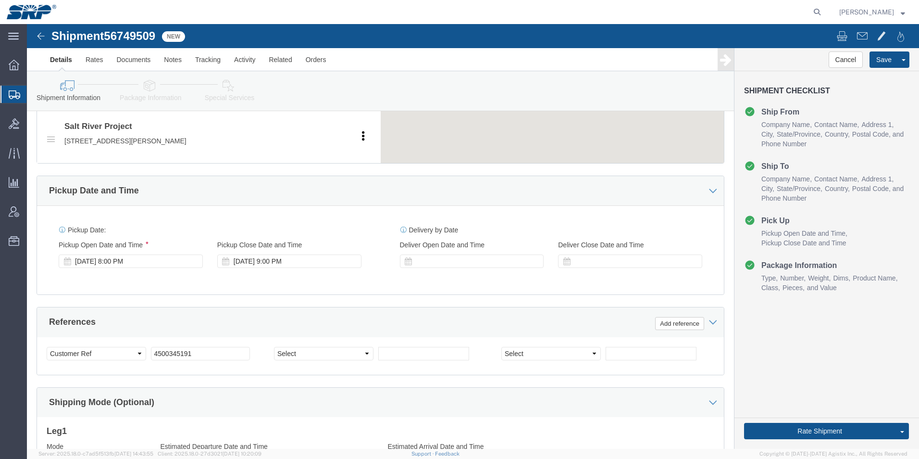
scroll to position [433, 0]
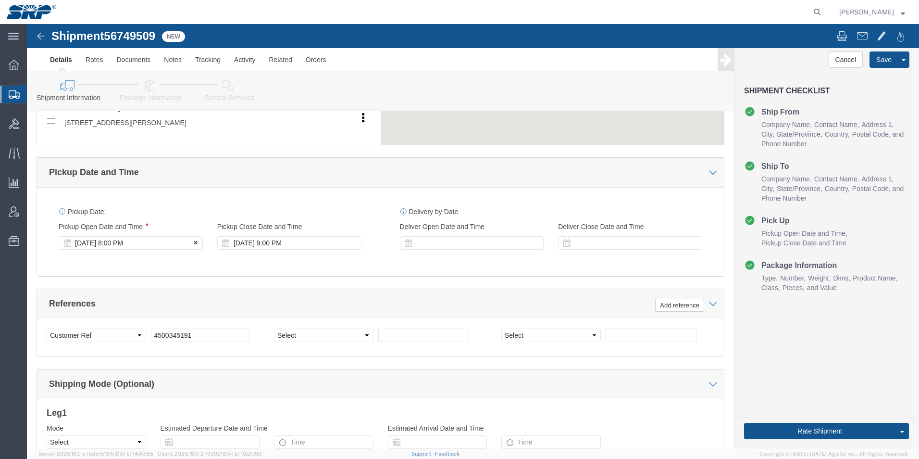
click div "Sep 09 2025 8:00 PM"
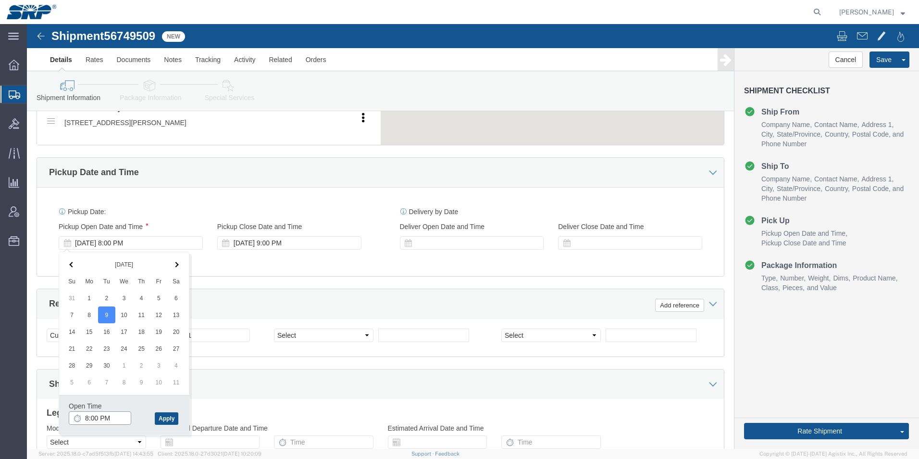
click input "8:00 PM"
type input "8:00 AM"
click button "Apply"
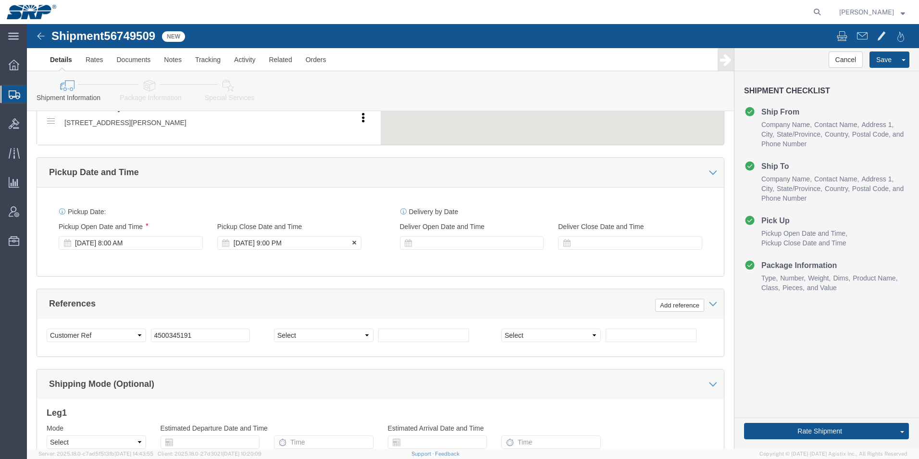
click div "Sep 09 2025 9:00 PM"
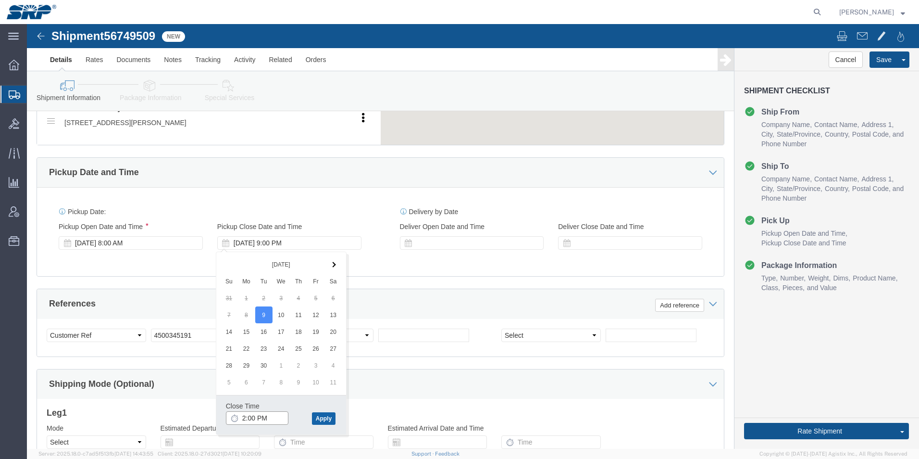
type input "2:00 PM"
click button "Apply"
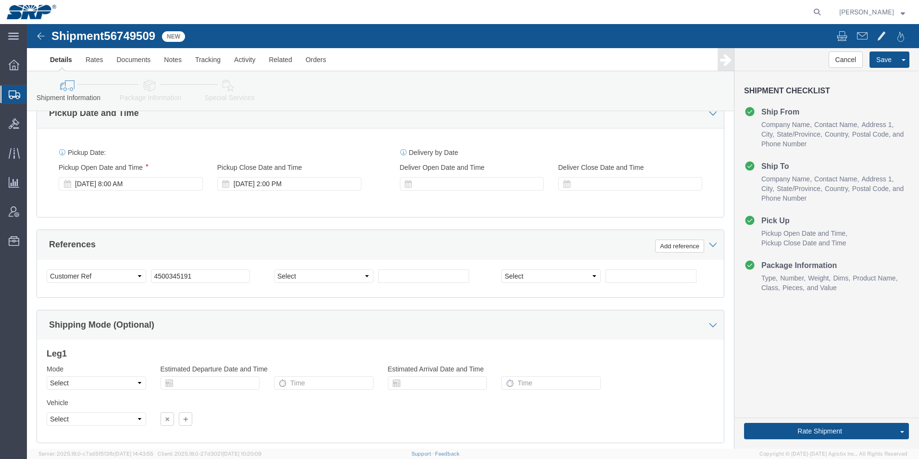
scroll to position [553, 0]
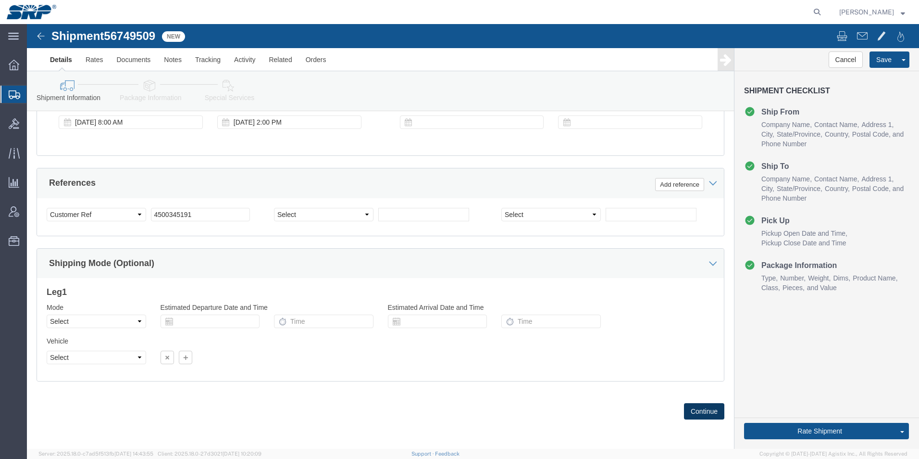
click button "Continue"
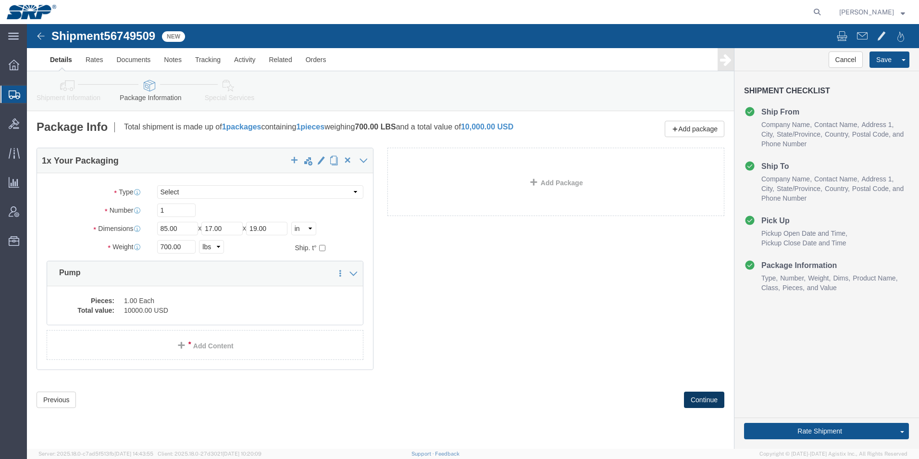
scroll to position [0, 0]
click button "Previous"
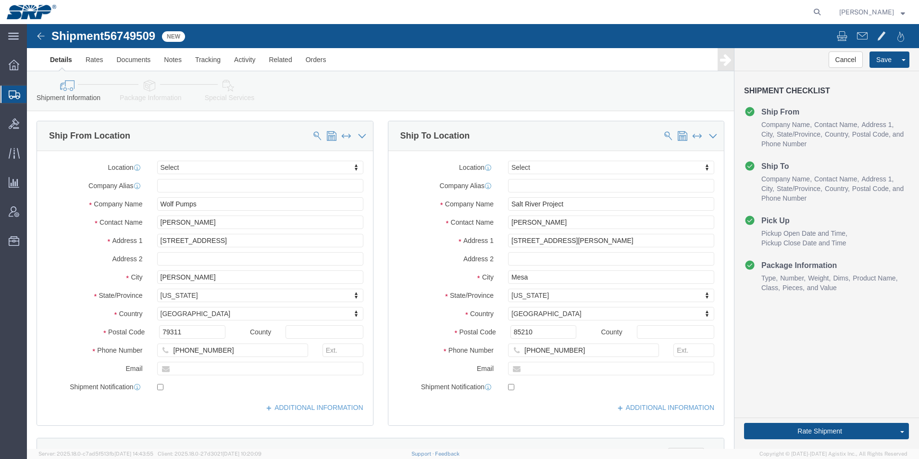
click link "Special Services"
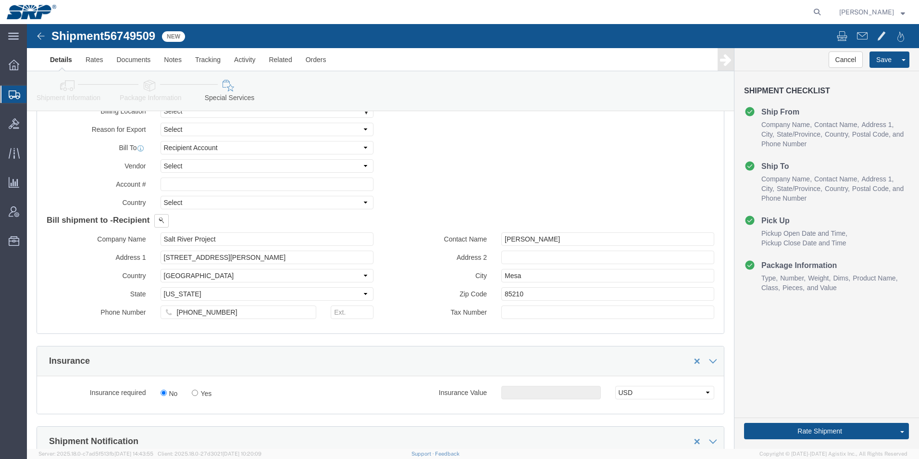
scroll to position [529, 0]
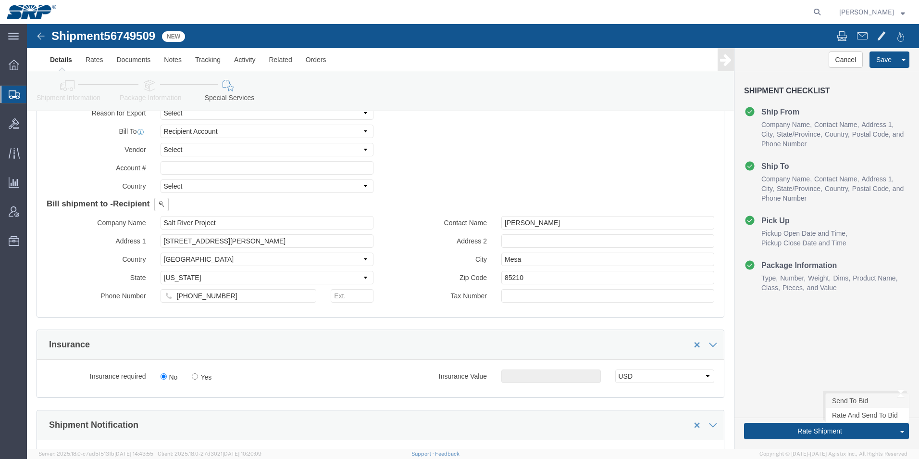
click link "Send To Bid"
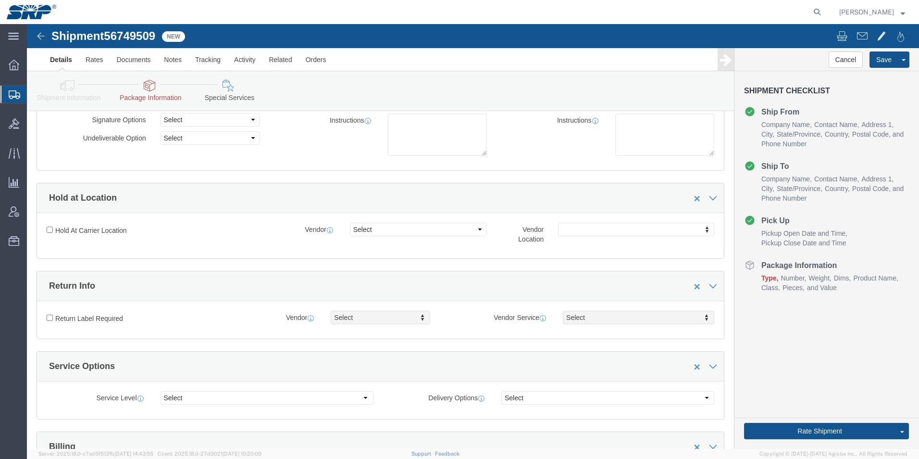
scroll to position [0, 0]
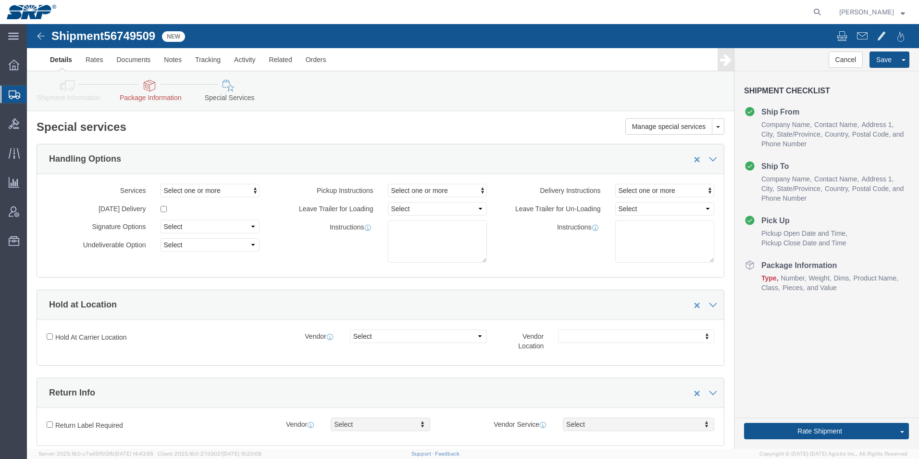
click link "Package Information"
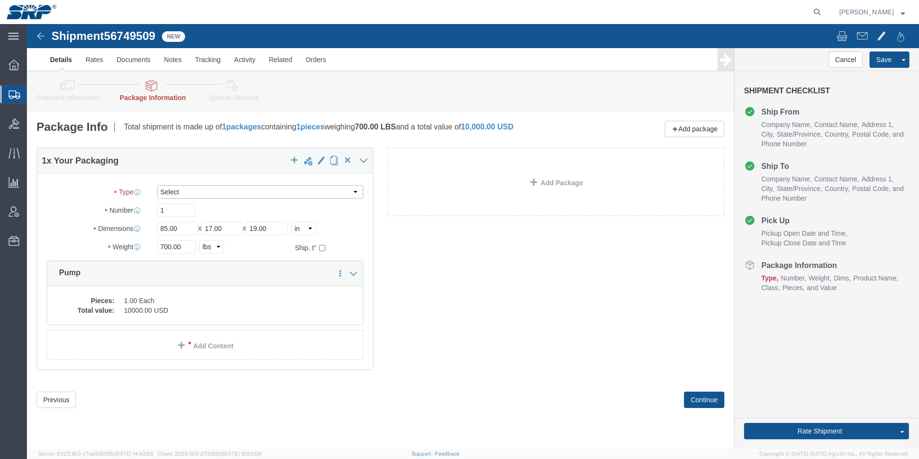
click select "Select Bale(s) Basket(s) Bolt(s) Bottle(s) Buckets Bulk Bundle(s) Can(s) Cardbo…"
select select "SKID"
click select "Select Bale(s) Basket(s) Bolt(s) Bottle(s) Buckets Bulk Bundle(s) Can(s) Cardbo…"
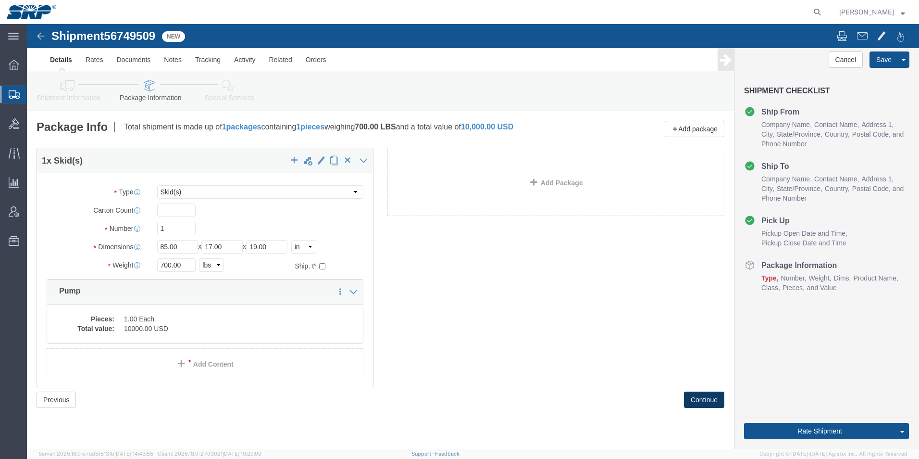
click button "Continue"
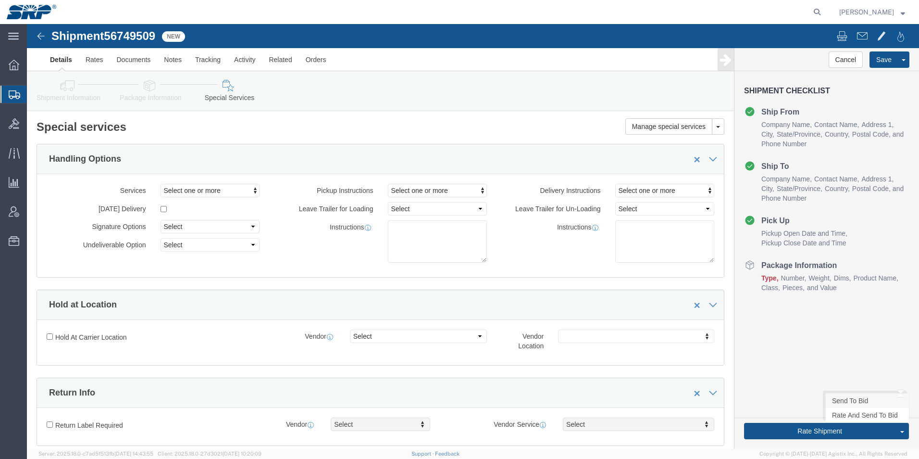
click link "Send To Bid"
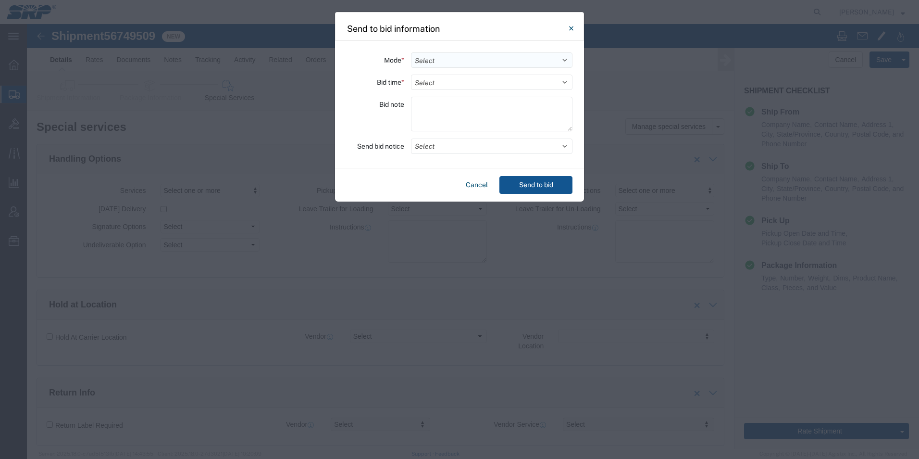
click at [479, 53] on select "Select Small Parcel Truckload Air Rail Less than Truckload Ocean Freight Multi-…" at bounding box center [492, 59] width 162 height 15
select select "TL"
click at [411, 52] on select "Select Small Parcel Truckload Air Rail Less than Truckload Ocean Freight Multi-…" at bounding box center [492, 59] width 162 height 15
click at [453, 84] on select "Select 30 Min (Rush) 1 Hour (Rush) 2 Hours (Rush) 4 Hours (Rush) 8 Hours (Rush)…" at bounding box center [492, 82] width 162 height 15
select select "8"
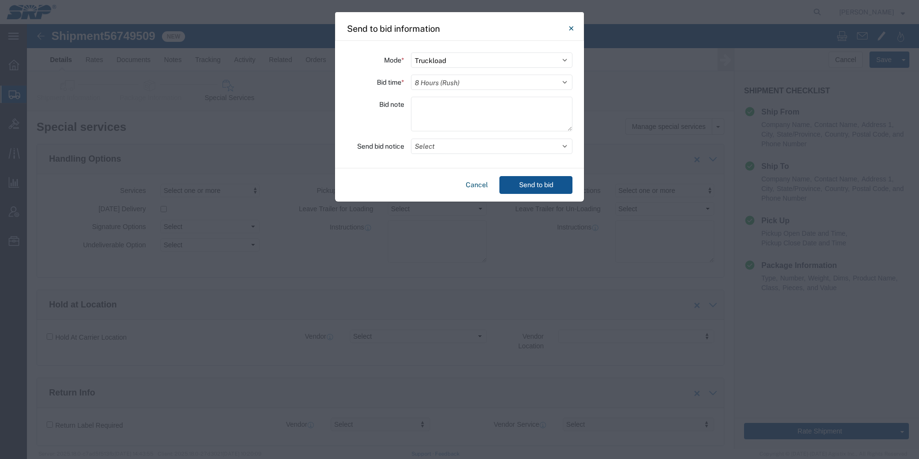
click at [411, 75] on select "Select 30 Min (Rush) 1 Hour (Rush) 2 Hours (Rush) 4 Hours (Rush) 8 Hours (Rush)…" at bounding box center [492, 82] width 162 height 15
click at [434, 106] on textarea at bounding box center [492, 114] width 162 height 35
type textarea "Flatbed with tarp. Ready to ship [DATE] 9.9 at 8AM. Our facility does not recei…"
click at [459, 148] on button "Select" at bounding box center [492, 145] width 162 height 15
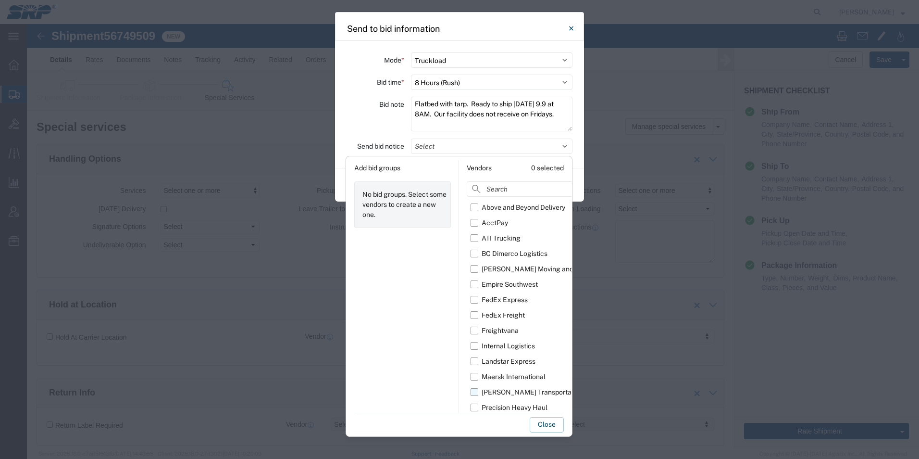
click at [476, 392] on label "[PERSON_NAME] Transportation" at bounding box center [537, 391] width 132 height 15
click at [0, 0] on input "[PERSON_NAME] Transportation" at bounding box center [0, 0] width 0 height 0
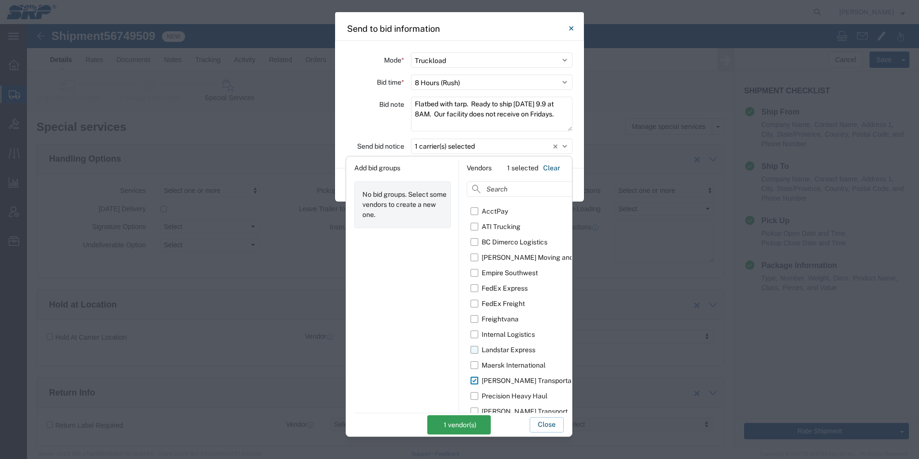
scroll to position [17, 0]
click at [477, 406] on label "[PERSON_NAME] Transport" at bounding box center [537, 405] width 132 height 15
click at [0, 0] on input "[PERSON_NAME] Transport" at bounding box center [0, 0] width 0 height 0
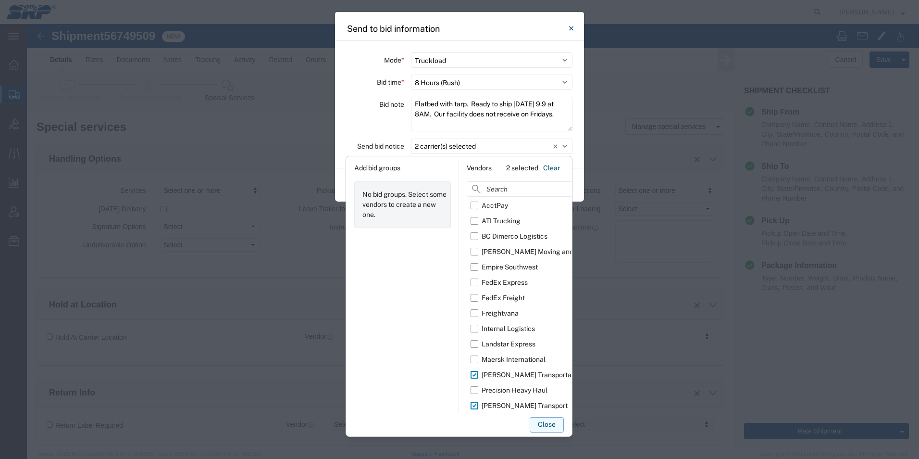
click at [542, 428] on button "Close" at bounding box center [547, 424] width 34 height 15
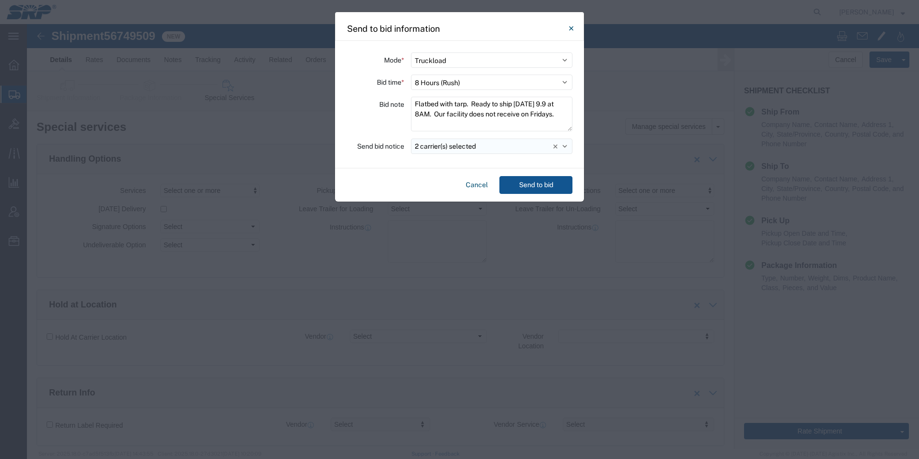
click at [526, 148] on button "2 carrier(s) selected" at bounding box center [492, 145] width 162 height 15
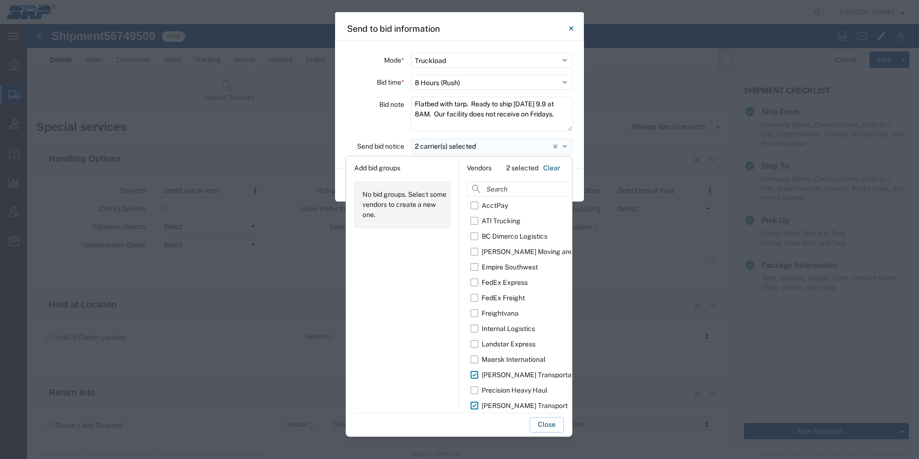
click at [526, 148] on button "2 carrier(s) selected" at bounding box center [492, 145] width 162 height 15
click at [555, 428] on button "Close" at bounding box center [547, 424] width 34 height 15
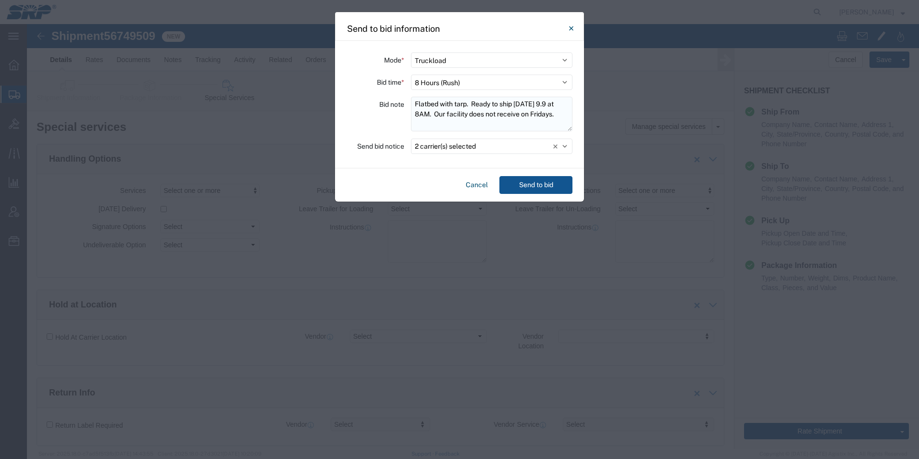
click at [492, 118] on textarea "Flatbed with tarp. Ready to ship [DATE] 9.9 at 8AM. Our facility does not recei…" at bounding box center [492, 114] width 162 height 35
click at [532, 190] on button "Send to bid" at bounding box center [536, 185] width 73 height 18
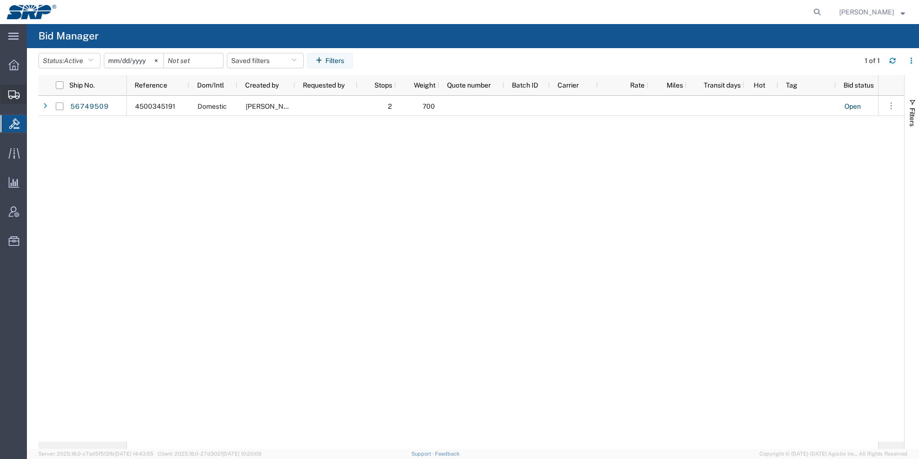
click at [16, 97] on icon at bounding box center [14, 94] width 12 height 9
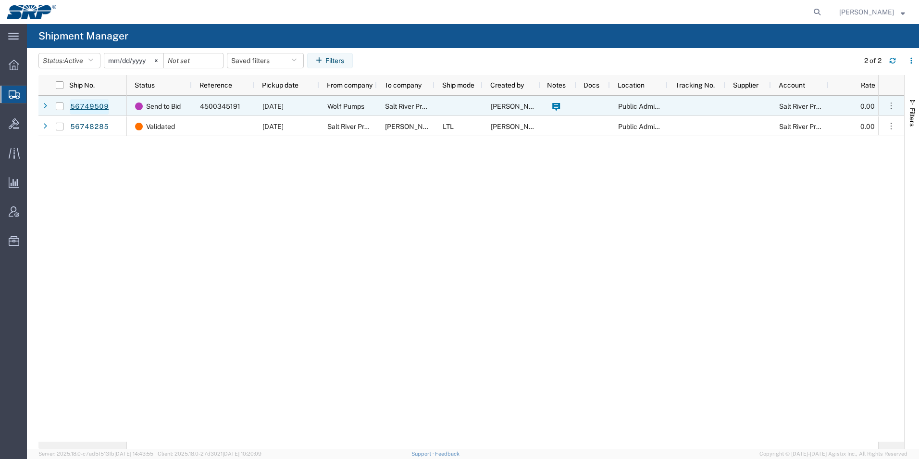
click at [92, 111] on link "56749509" at bounding box center [89, 106] width 39 height 15
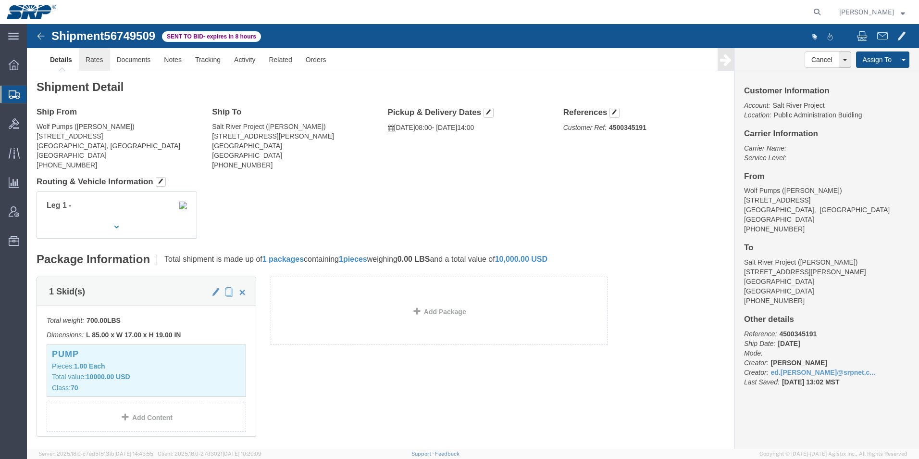
click link "Rates"
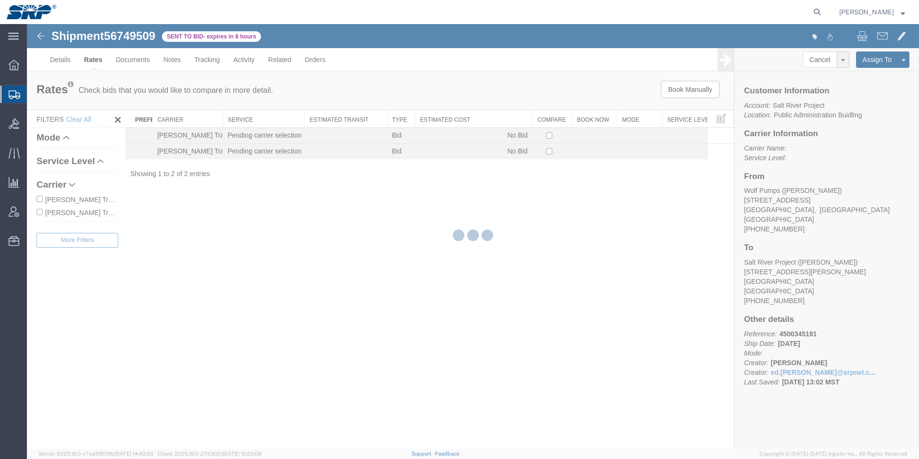
click at [59, 62] on div at bounding box center [473, 236] width 893 height 425
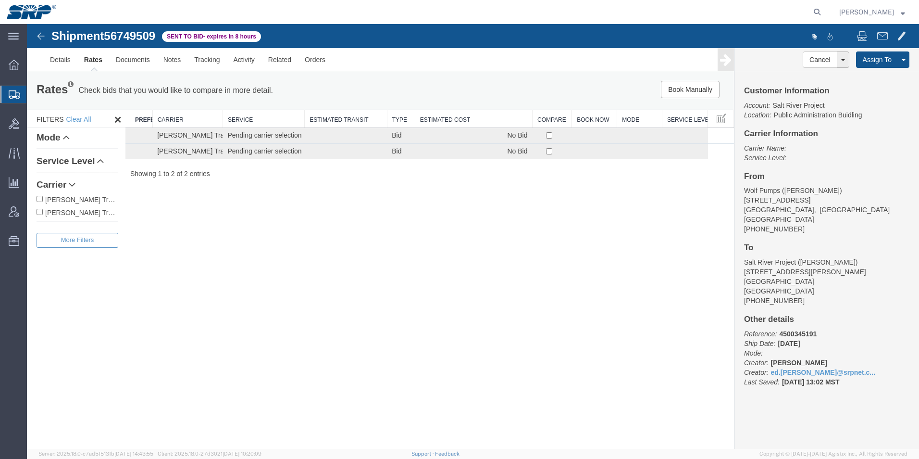
click at [14, 92] on icon at bounding box center [15, 94] width 12 height 9
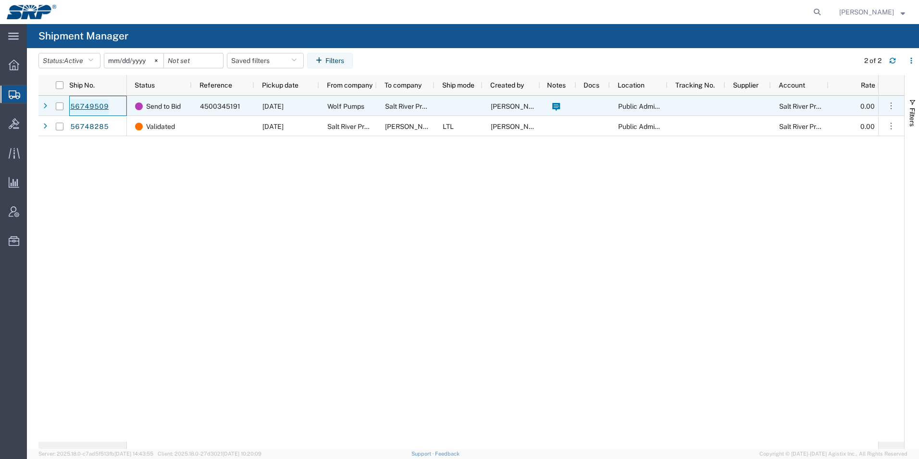
click at [105, 106] on link "56749509" at bounding box center [89, 106] width 39 height 15
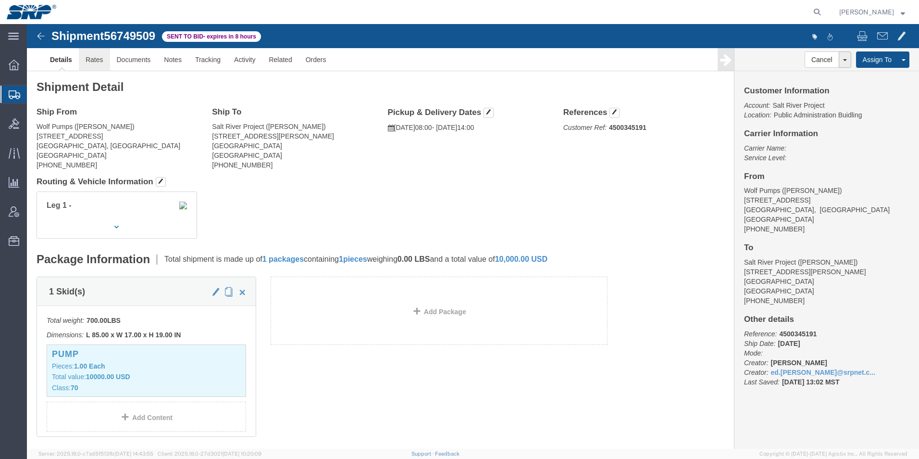
click link "Rates"
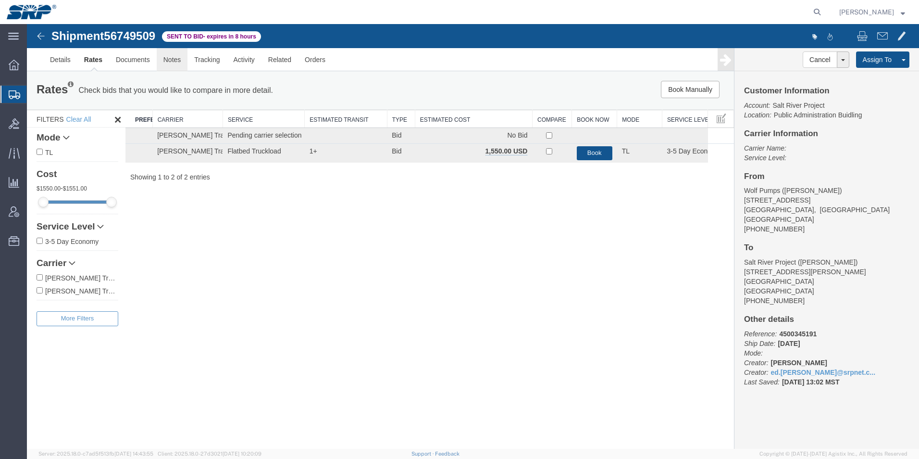
click at [173, 64] on link "Notes" at bounding box center [172, 59] width 31 height 23
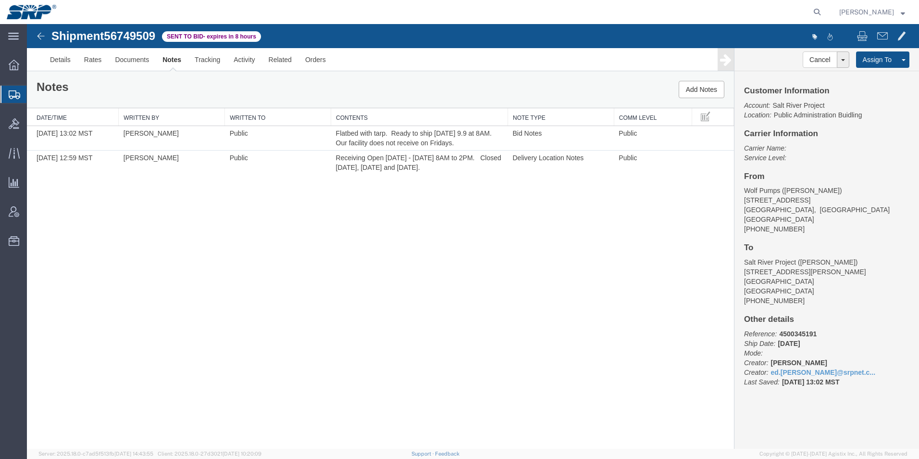
click at [17, 97] on icon at bounding box center [15, 94] width 12 height 9
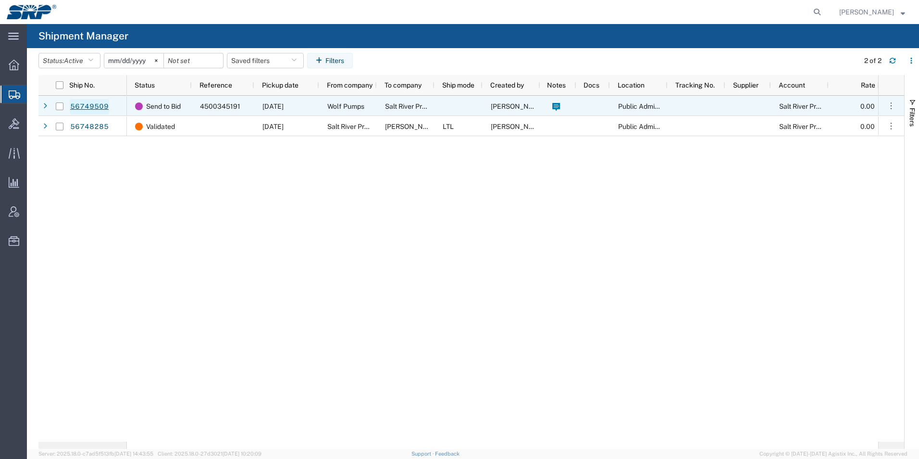
click at [96, 108] on link "56749509" at bounding box center [89, 106] width 39 height 15
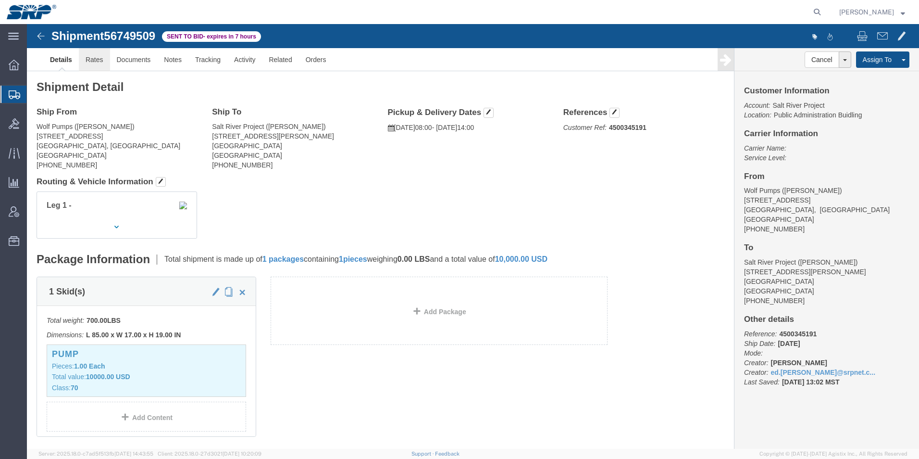
click link "Rates"
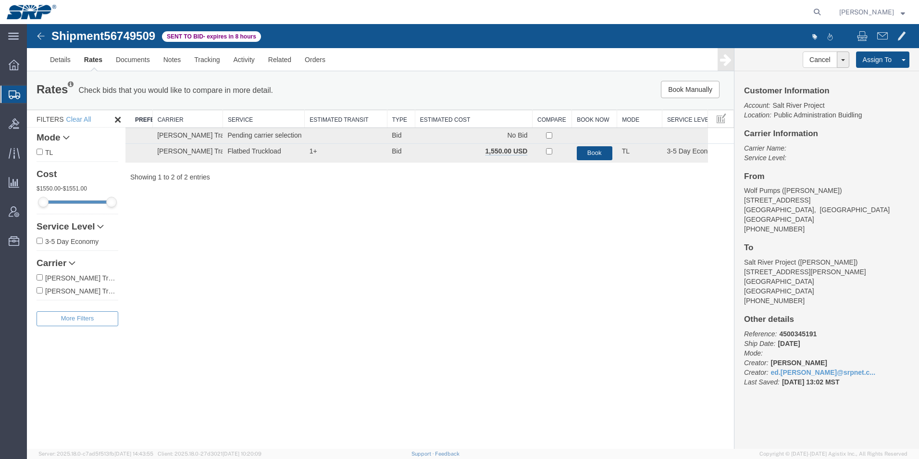
click at [14, 97] on icon at bounding box center [15, 94] width 12 height 9
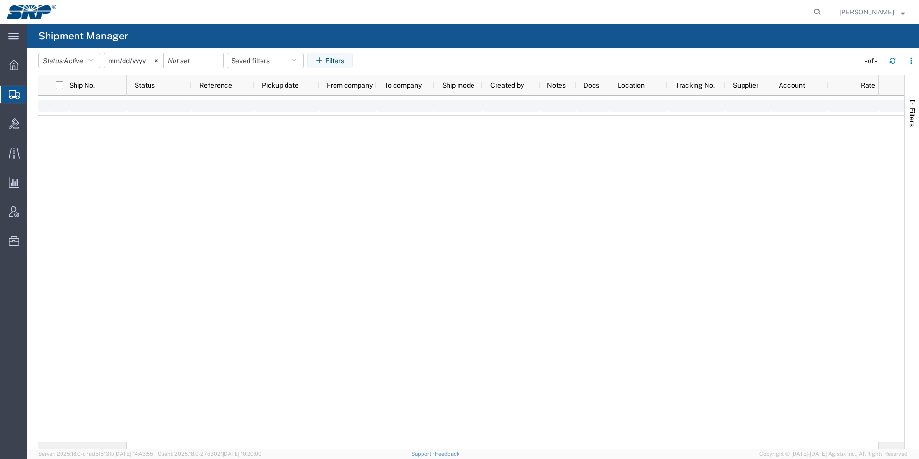
click at [12, 93] on icon at bounding box center [15, 94] width 12 height 9
click at [11, 62] on icon at bounding box center [14, 65] width 11 height 11
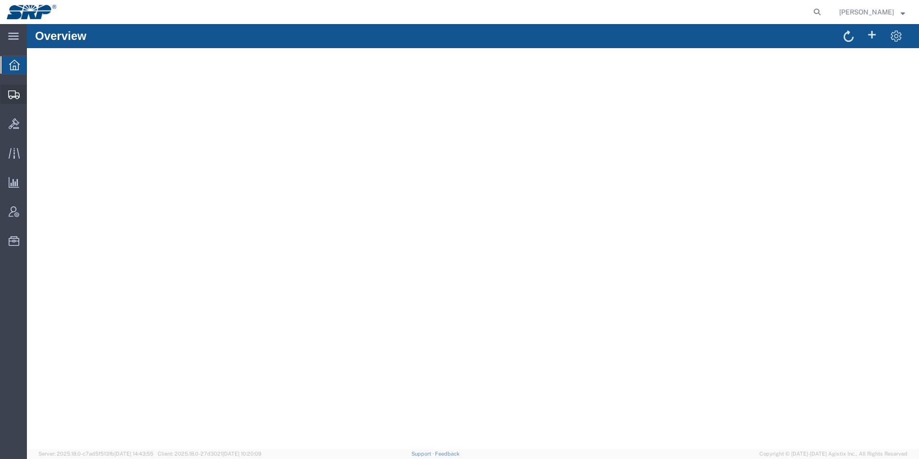
click at [1, 97] on div at bounding box center [13, 94] width 27 height 19
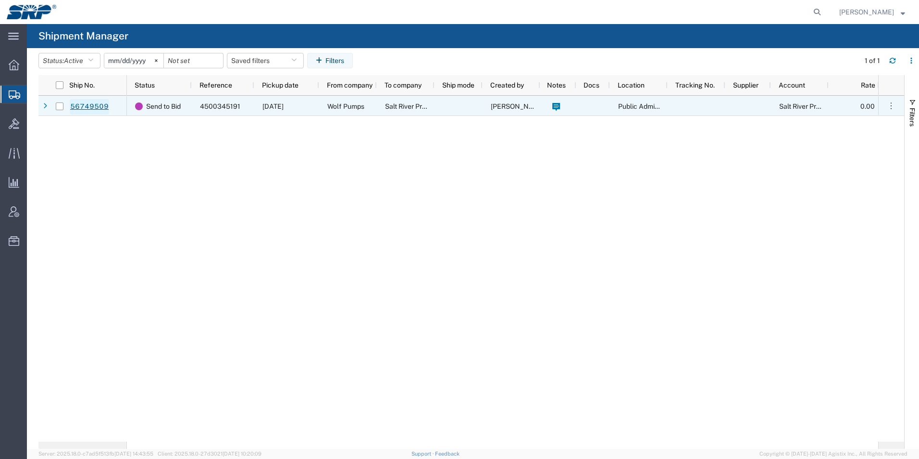
click at [77, 101] on link "56749509" at bounding box center [89, 106] width 39 height 15
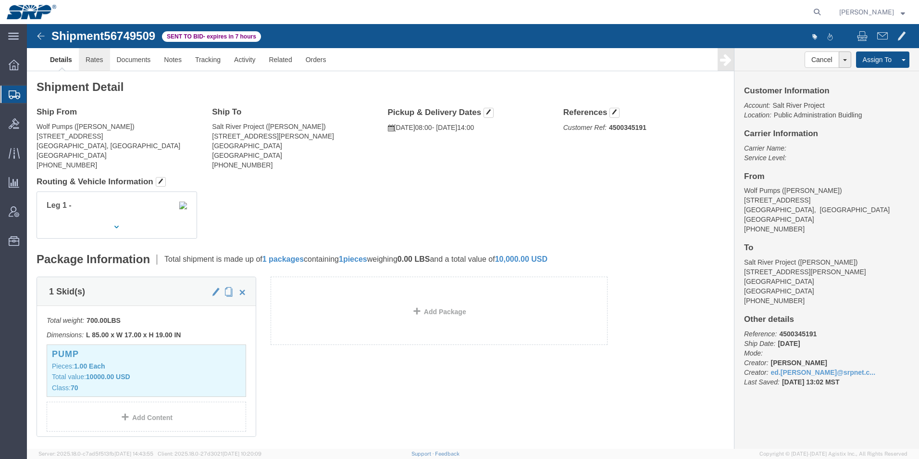
click link "Rates"
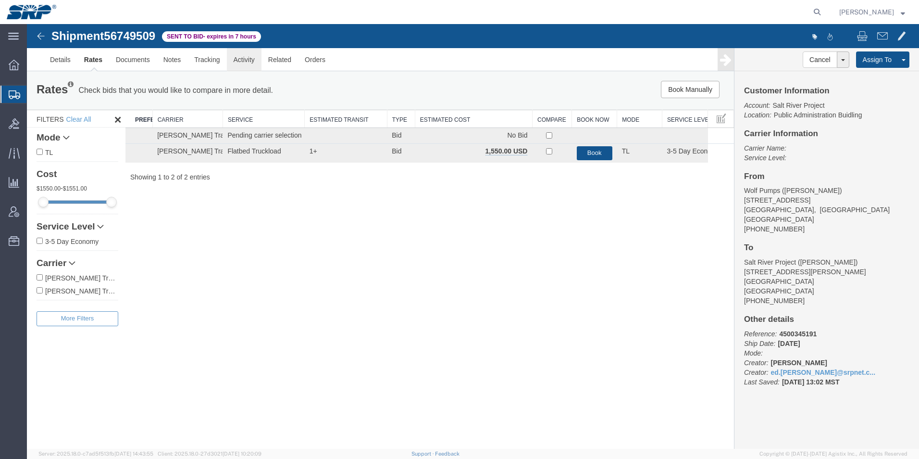
click at [257, 56] on link "Activity" at bounding box center [244, 59] width 35 height 23
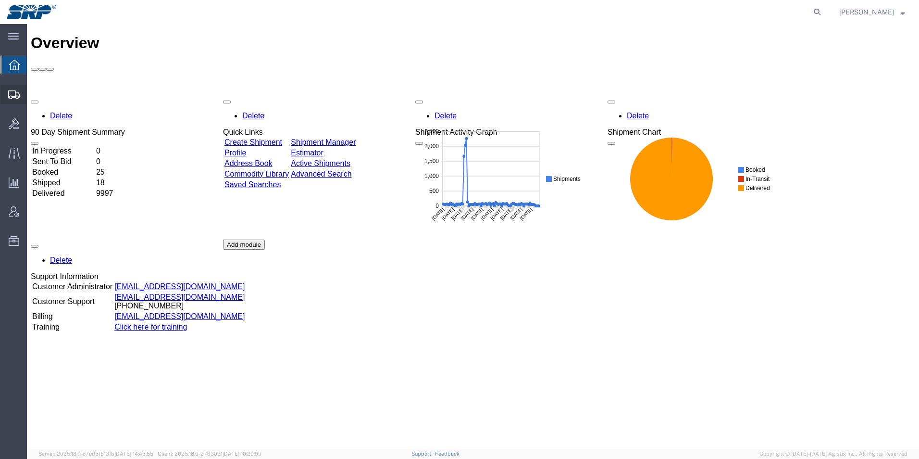
click at [7, 98] on div at bounding box center [13, 94] width 27 height 19
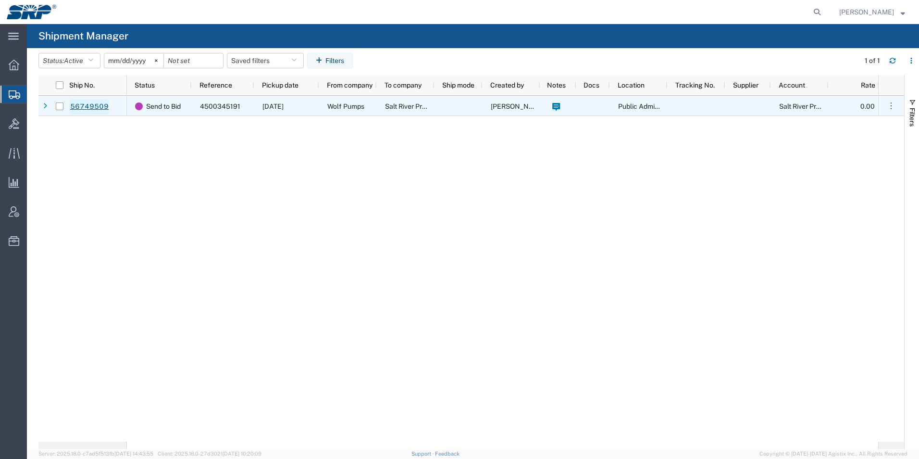
click at [83, 102] on link "56749509" at bounding box center [89, 106] width 39 height 15
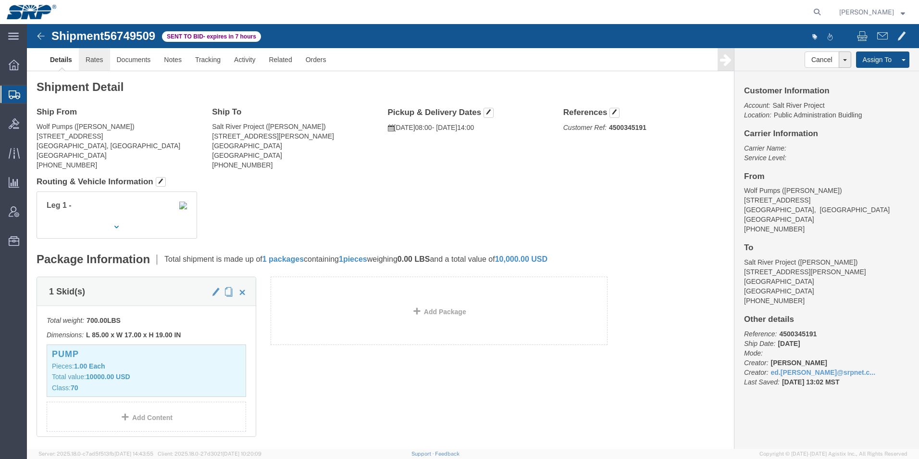
click link "Rates"
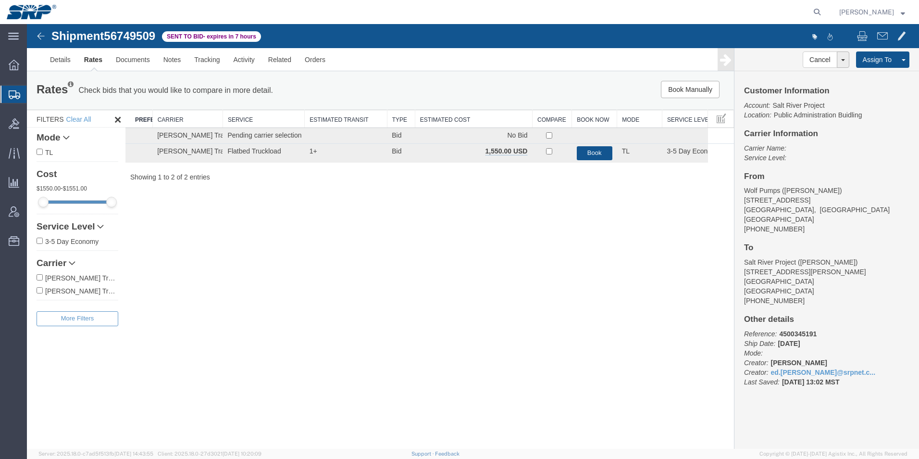
click at [11, 96] on icon at bounding box center [15, 94] width 12 height 9
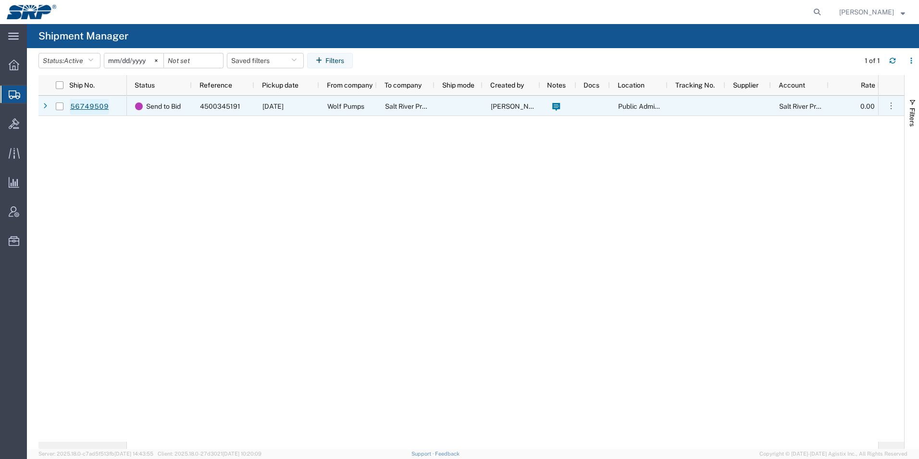
click at [92, 109] on link "56749509" at bounding box center [89, 106] width 39 height 15
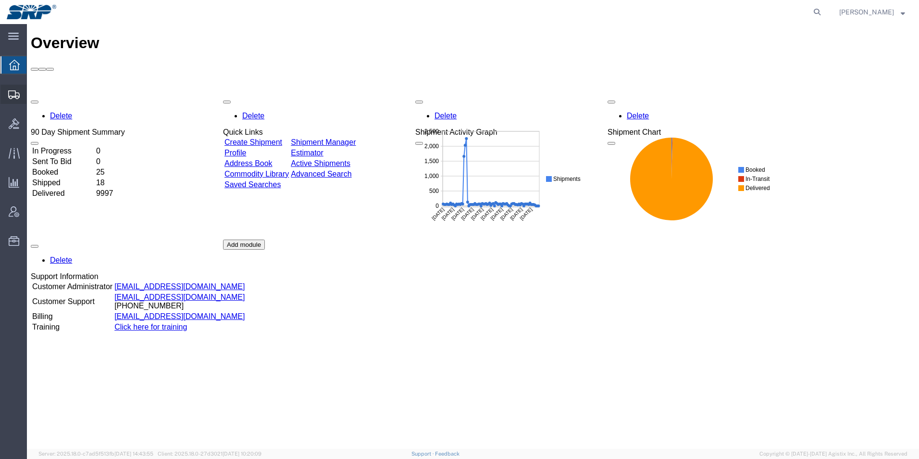
click at [9, 96] on icon at bounding box center [14, 94] width 12 height 9
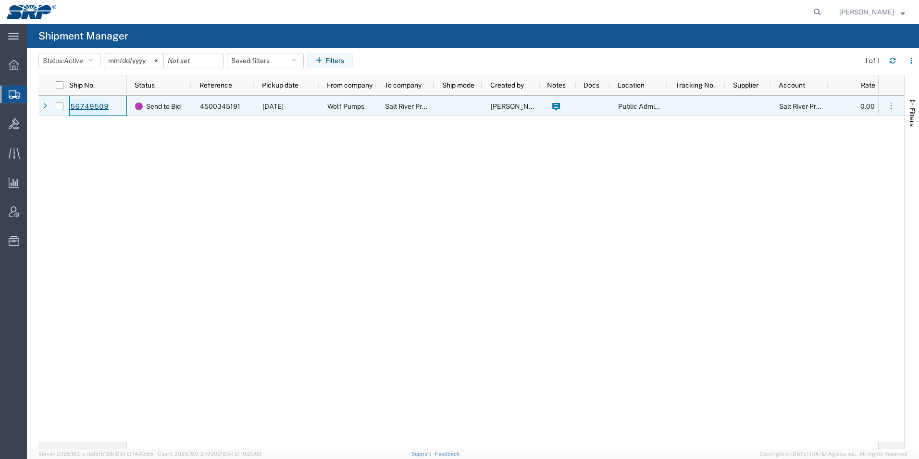
click at [84, 110] on link "56749509" at bounding box center [89, 106] width 39 height 15
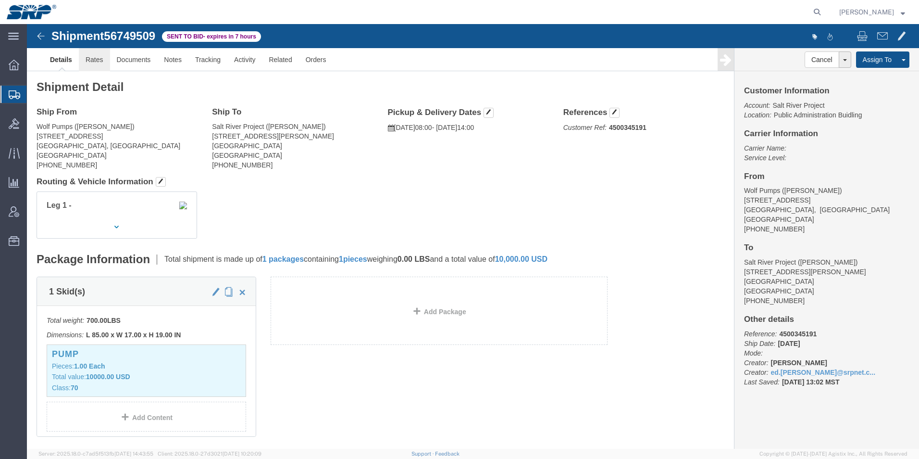
click link "Rates"
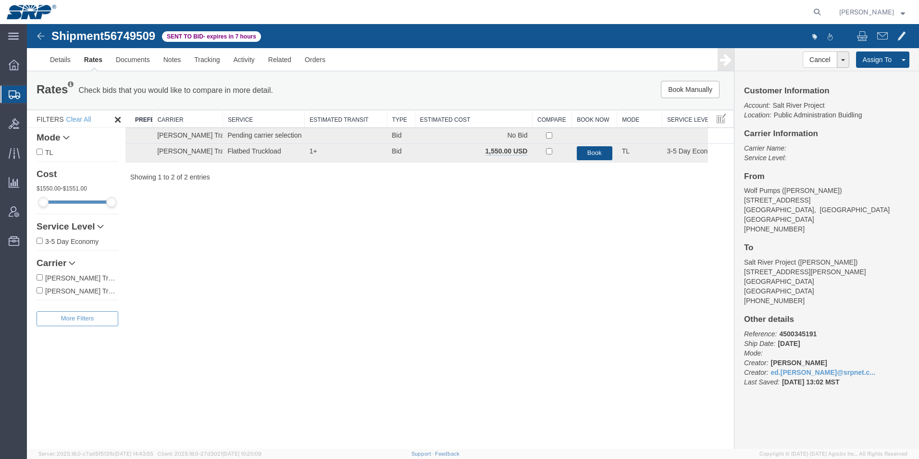
click at [14, 94] on icon at bounding box center [15, 94] width 12 height 9
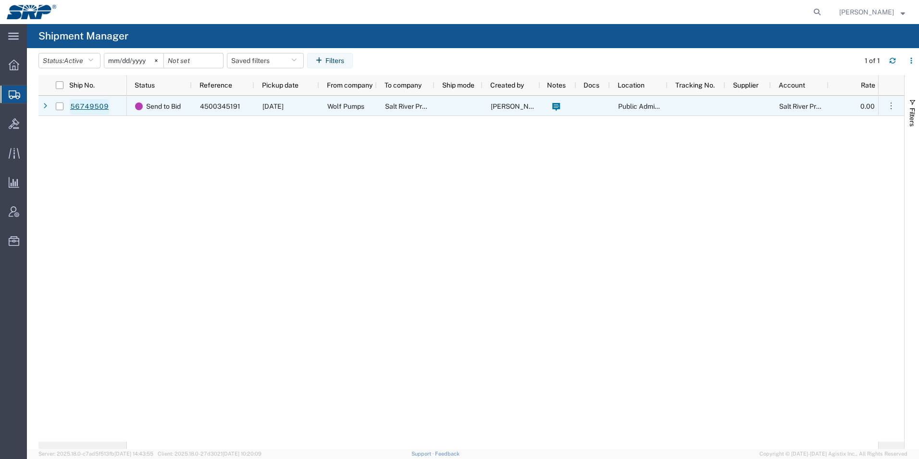
click at [97, 109] on link "56749509" at bounding box center [89, 106] width 39 height 15
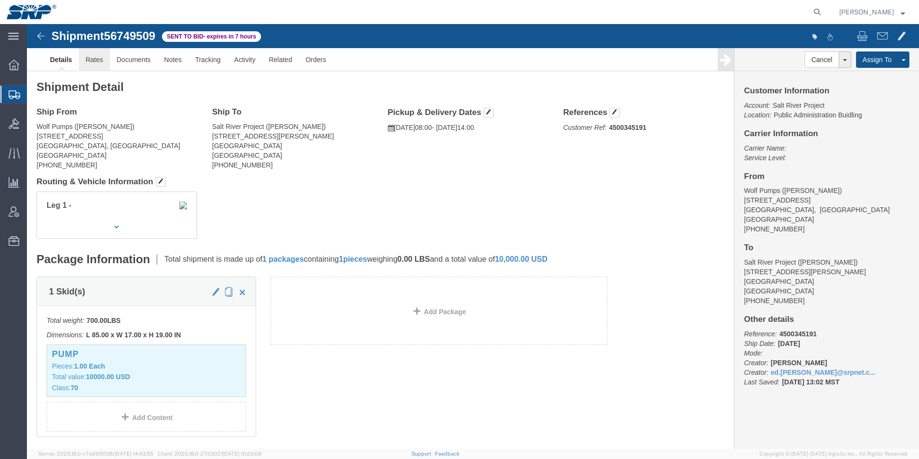
click link "Rates"
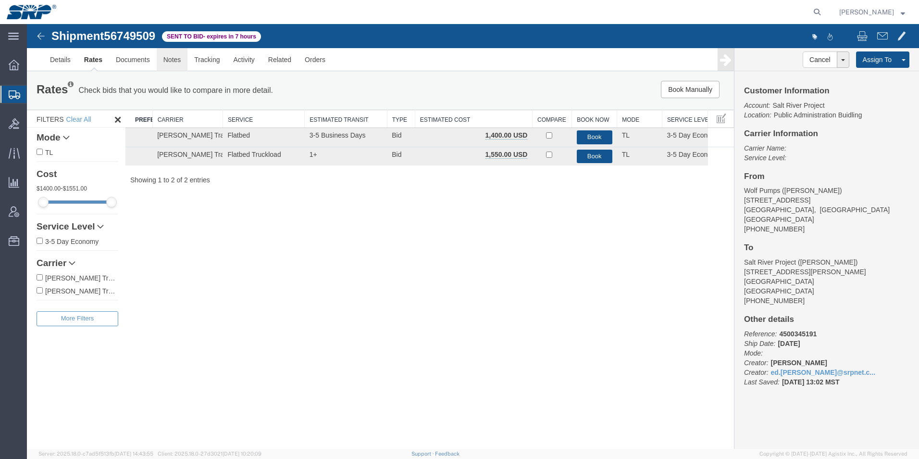
click at [164, 61] on link "Notes" at bounding box center [172, 59] width 31 height 23
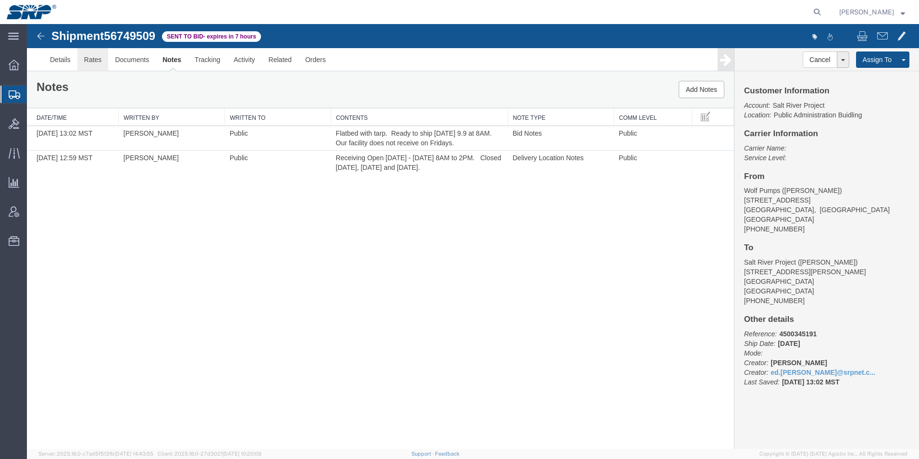
click at [84, 54] on link "Rates" at bounding box center [92, 59] width 31 height 23
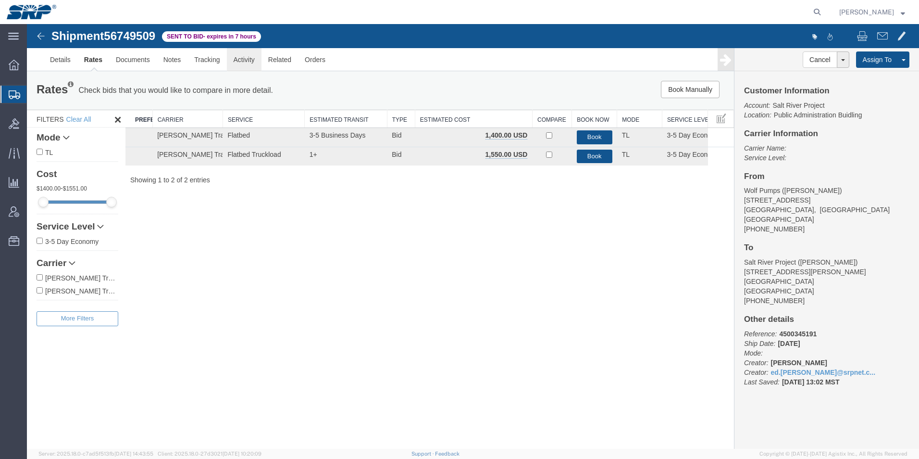
click at [249, 59] on link "Activity" at bounding box center [244, 59] width 35 height 23
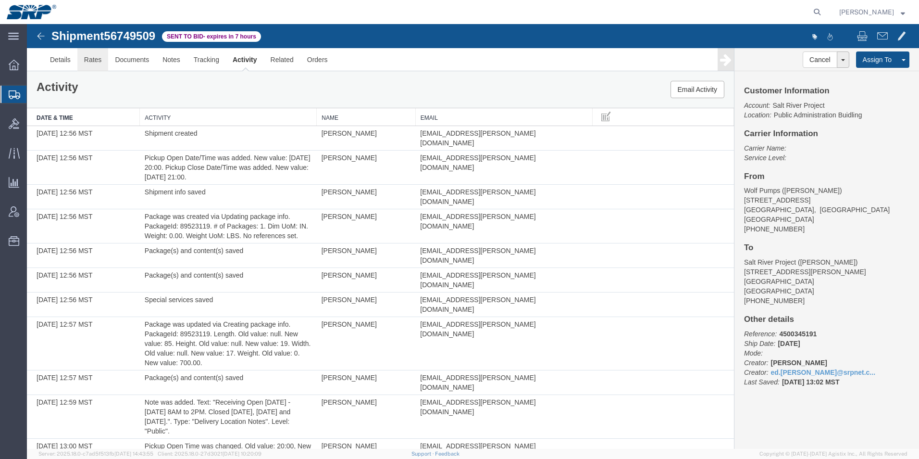
click at [98, 64] on link "Rates" at bounding box center [92, 59] width 31 height 23
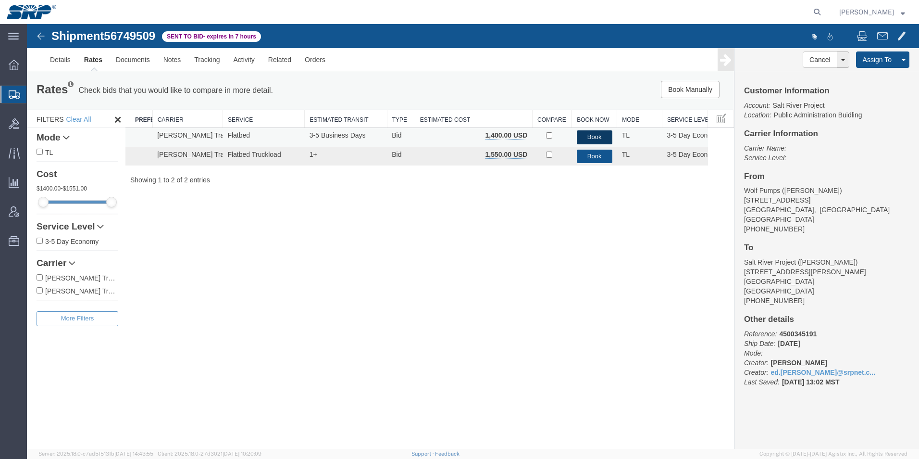
click at [590, 133] on button "Book" at bounding box center [595, 137] width 36 height 14
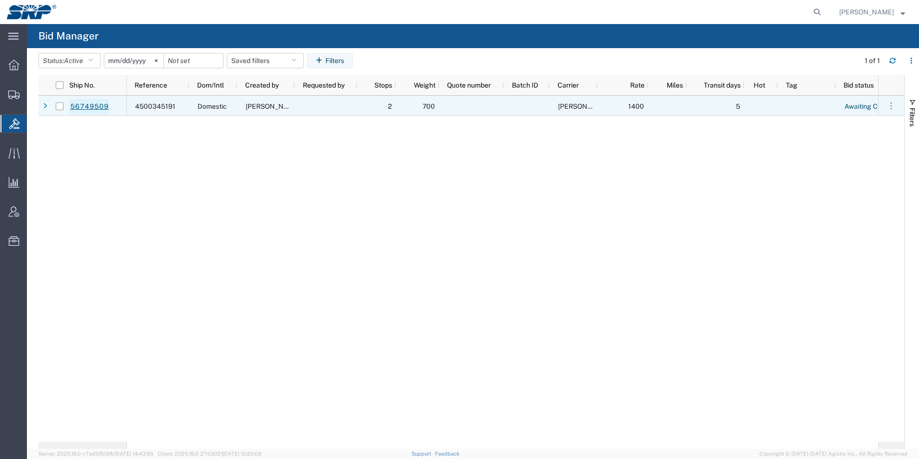
click at [84, 109] on link "56749509" at bounding box center [89, 106] width 39 height 15
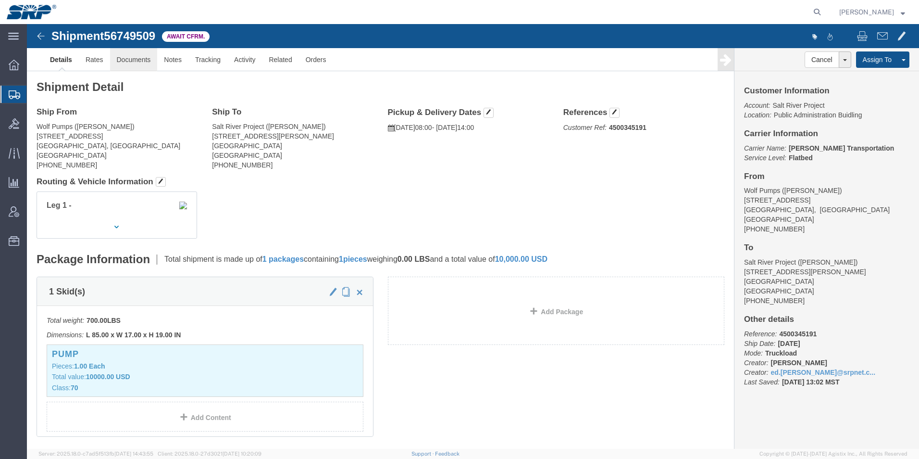
click link "Documents"
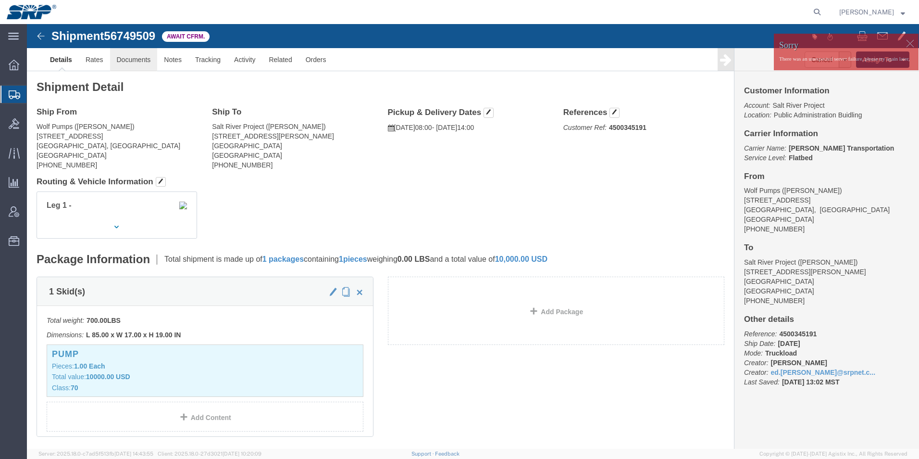
click link "Documents"
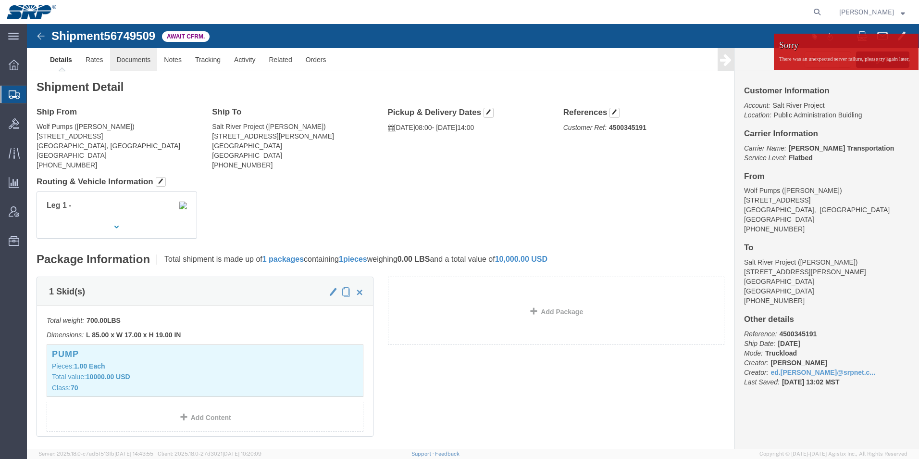
click link "Documents"
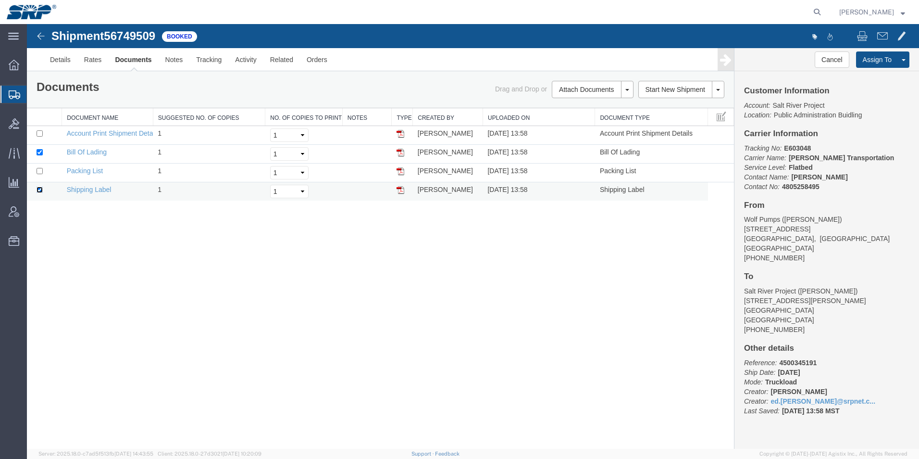
click at [39, 189] on input "checkbox" at bounding box center [40, 190] width 6 height 6
checkbox input "false"
click at [91, 150] on link "Bill Of Lading" at bounding box center [87, 152] width 40 height 8
click at [561, 120] on link "Email Documents" at bounding box center [592, 120] width 84 height 14
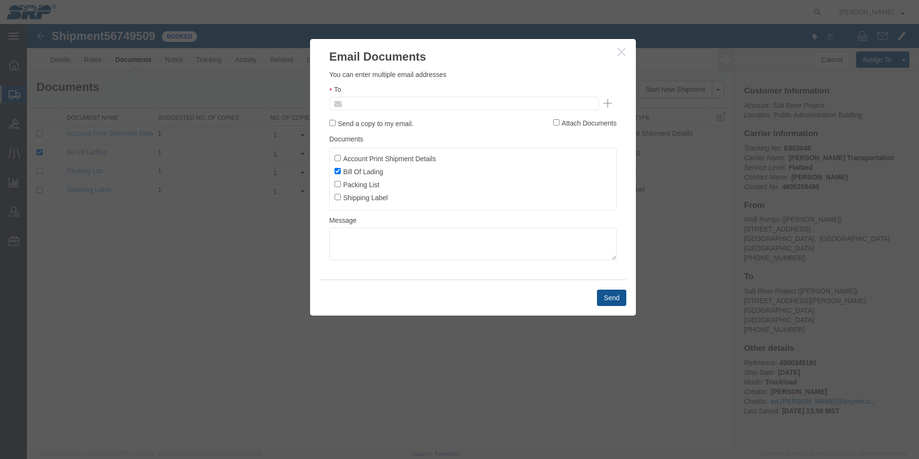
click at [387, 101] on input "text" at bounding box center [399, 103] width 113 height 13
type input "ed.s"
click at [612, 298] on button "Send" at bounding box center [611, 297] width 29 height 16
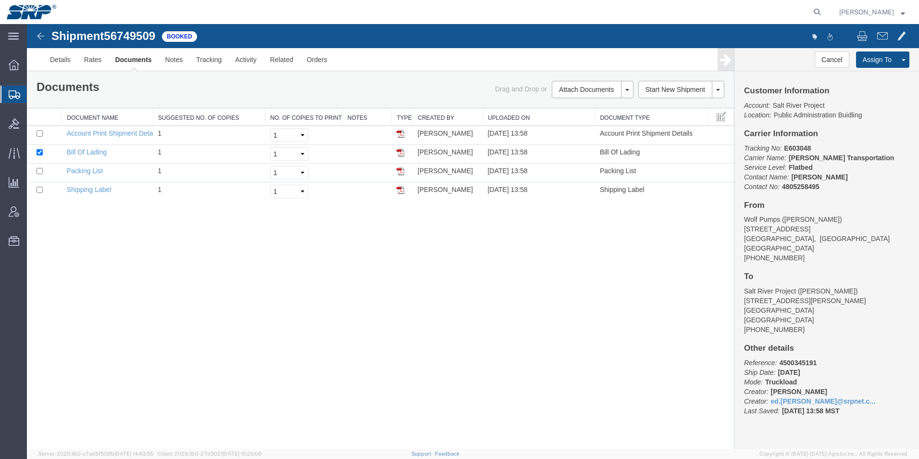
click at [4, 93] on div at bounding box center [13, 94] width 27 height 17
